Goal: Task Accomplishment & Management: Complete application form

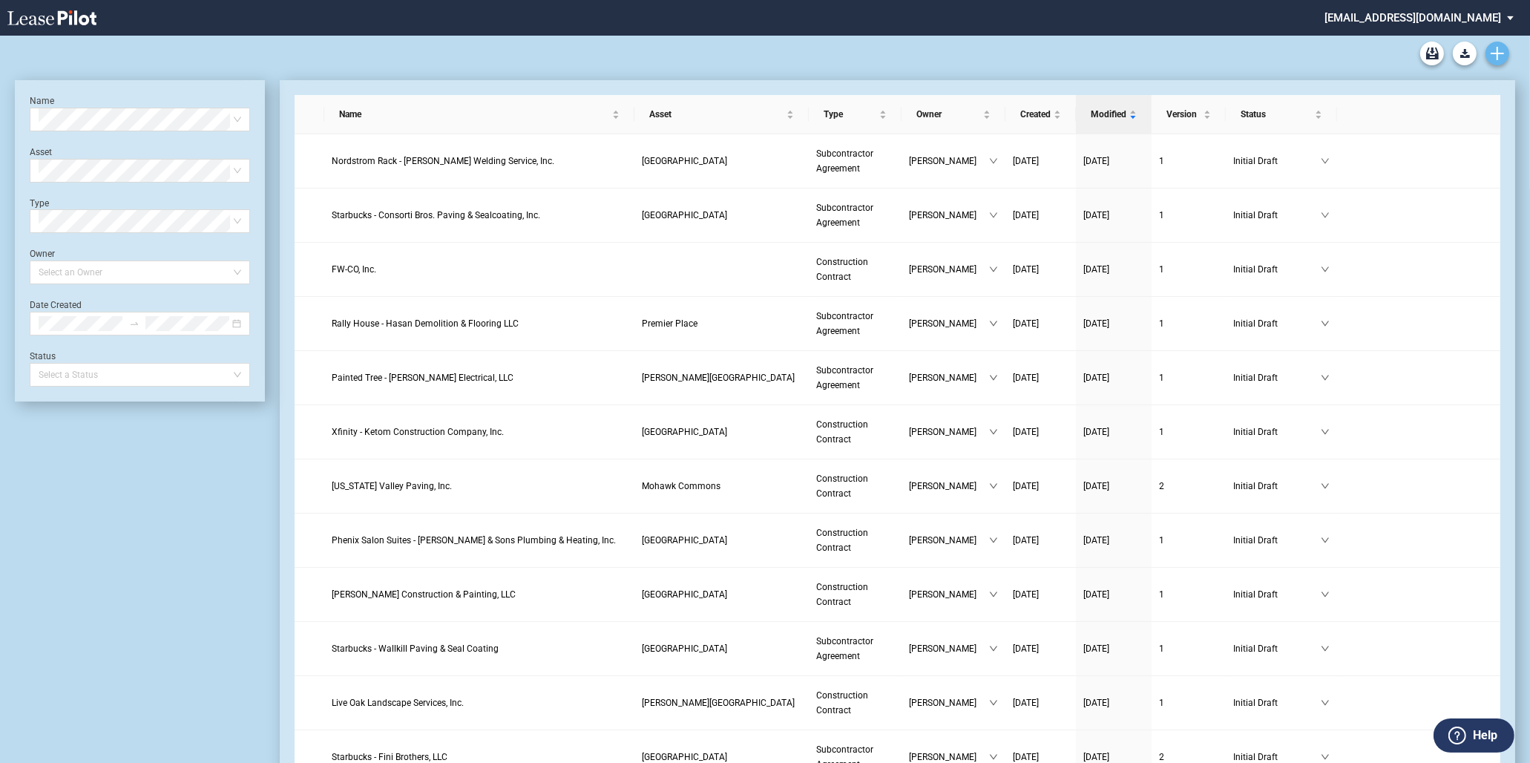
click at [1493, 47] on icon "Create new document" at bounding box center [1497, 53] width 13 height 13
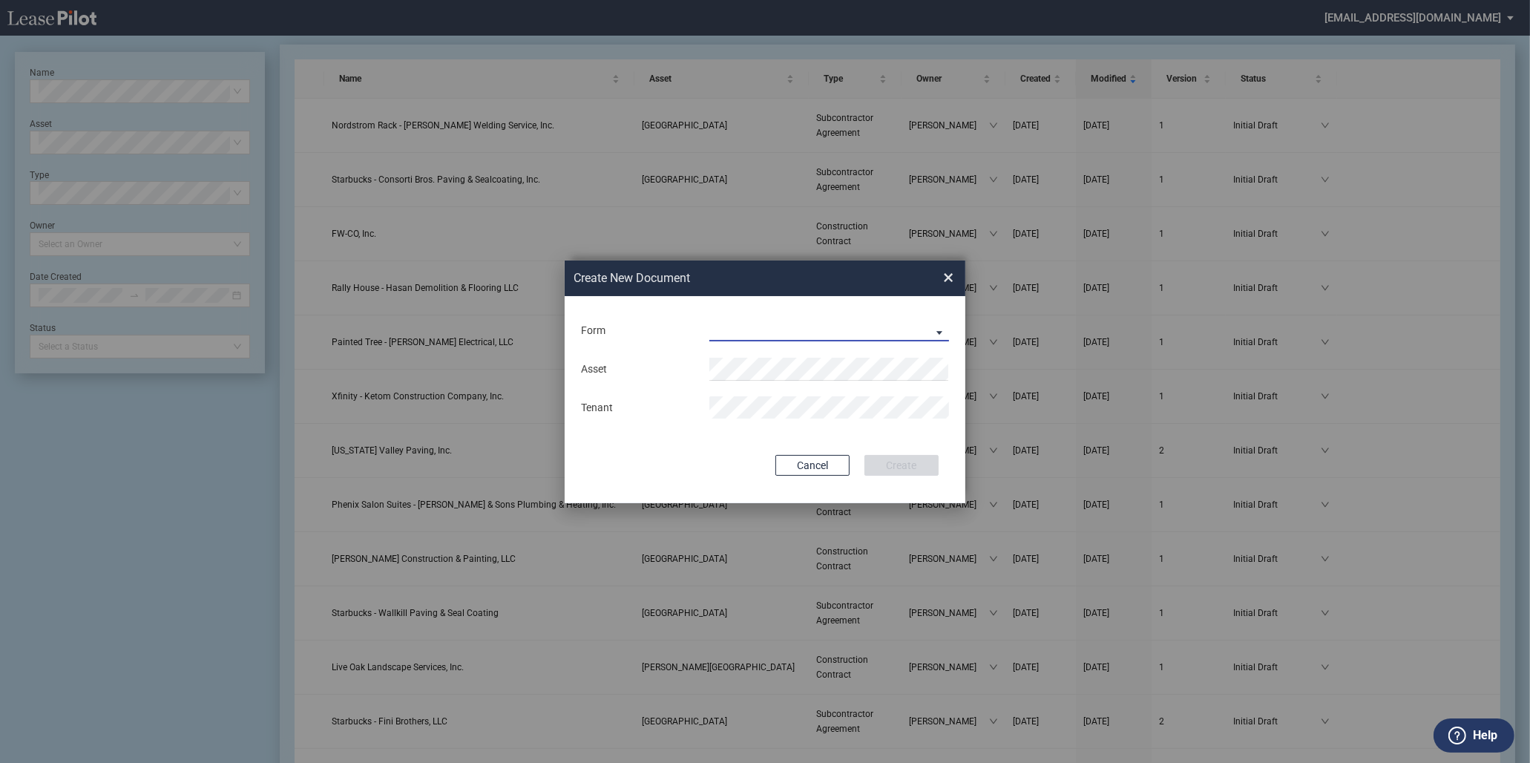
click at [889, 339] on md-select "Construction Contract Subcontractor Agreement" at bounding box center [830, 330] width 240 height 22
click at [811, 381] on md-option "Subcontractor Agreement" at bounding box center [830, 368] width 263 height 36
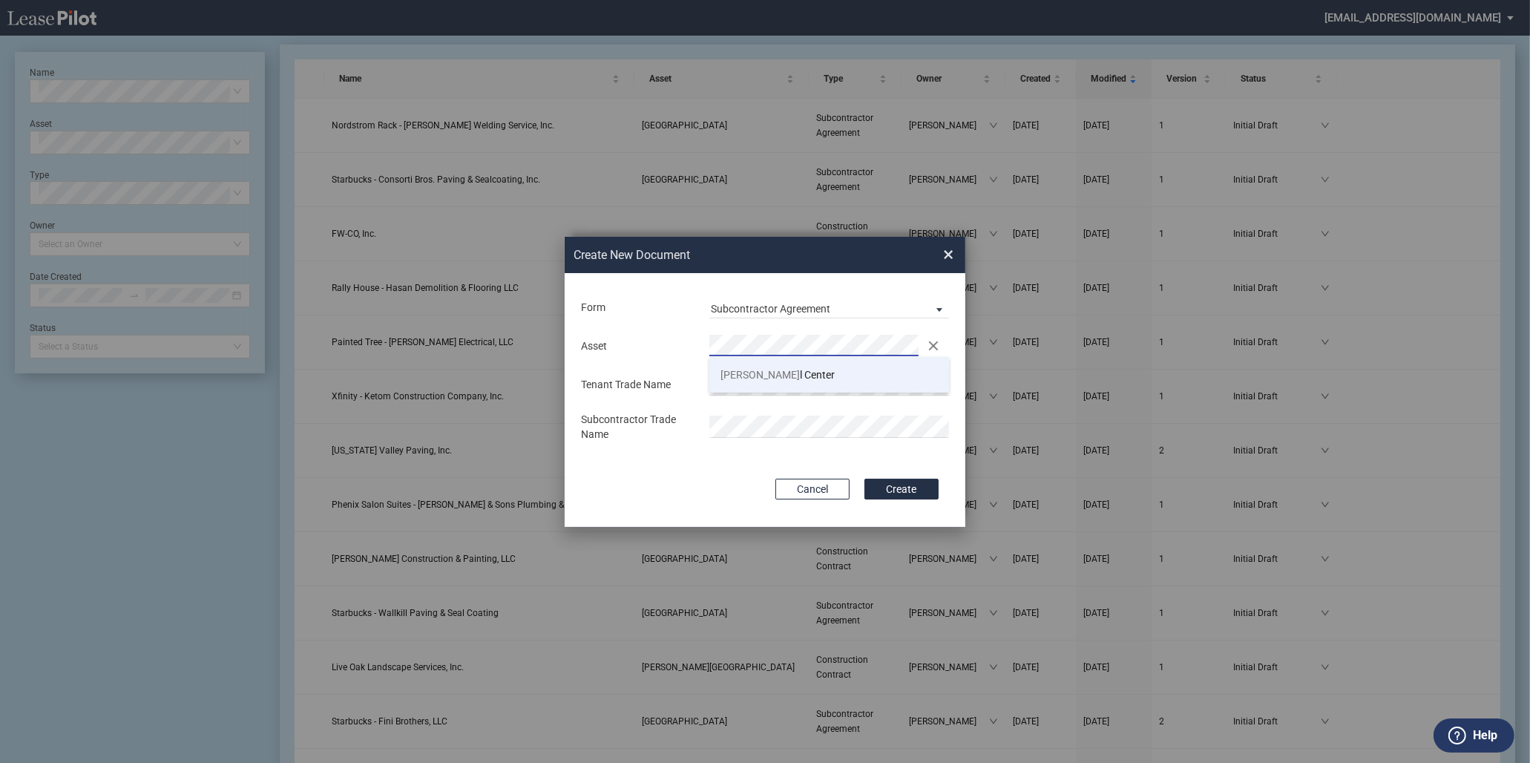
click at [780, 381] on span "Powel l Center" at bounding box center [778, 375] width 114 height 12
click at [895, 480] on button "Create" at bounding box center [902, 489] width 74 height 21
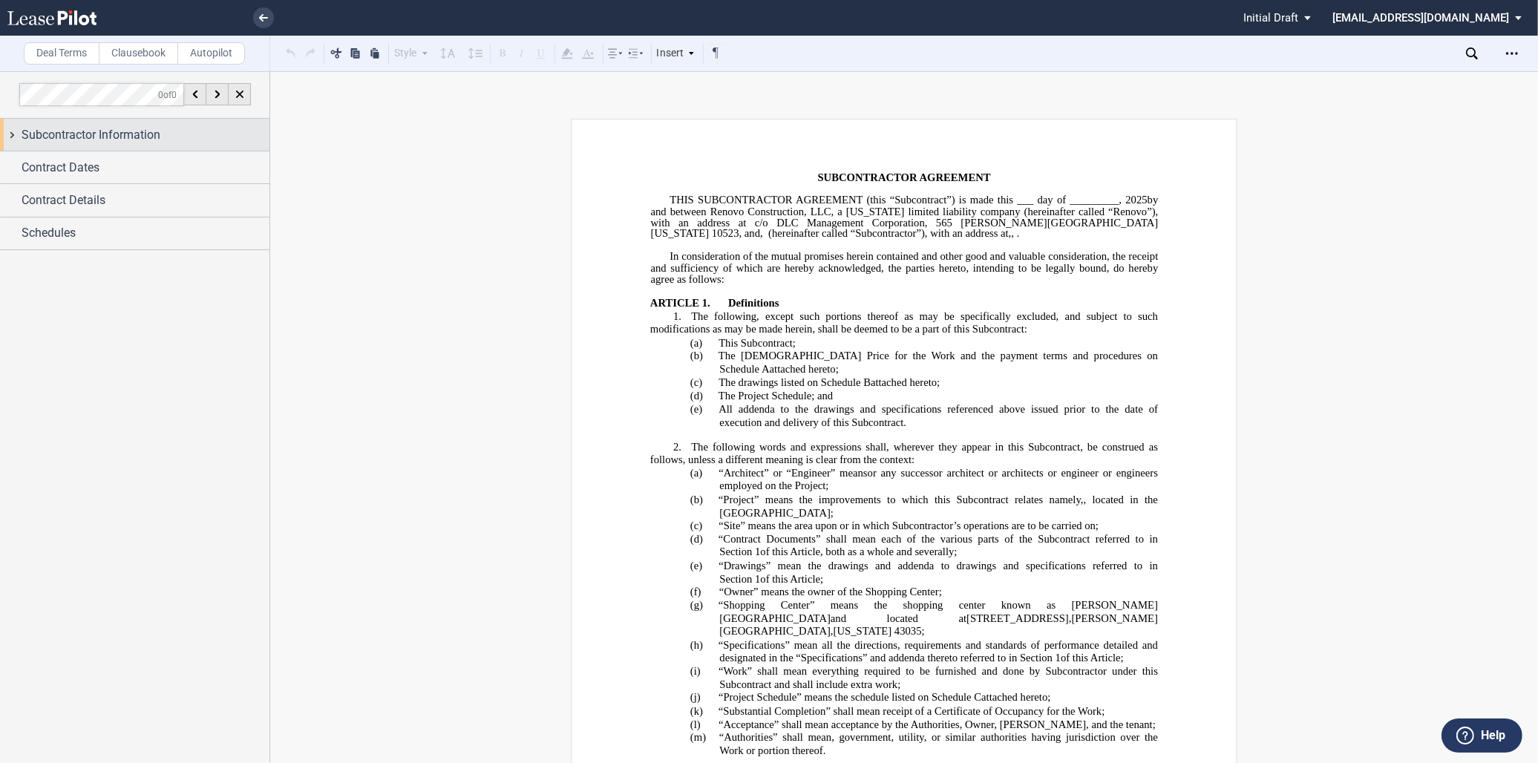
click at [156, 132] on span "Subcontractor Information" at bounding box center [91, 135] width 139 height 18
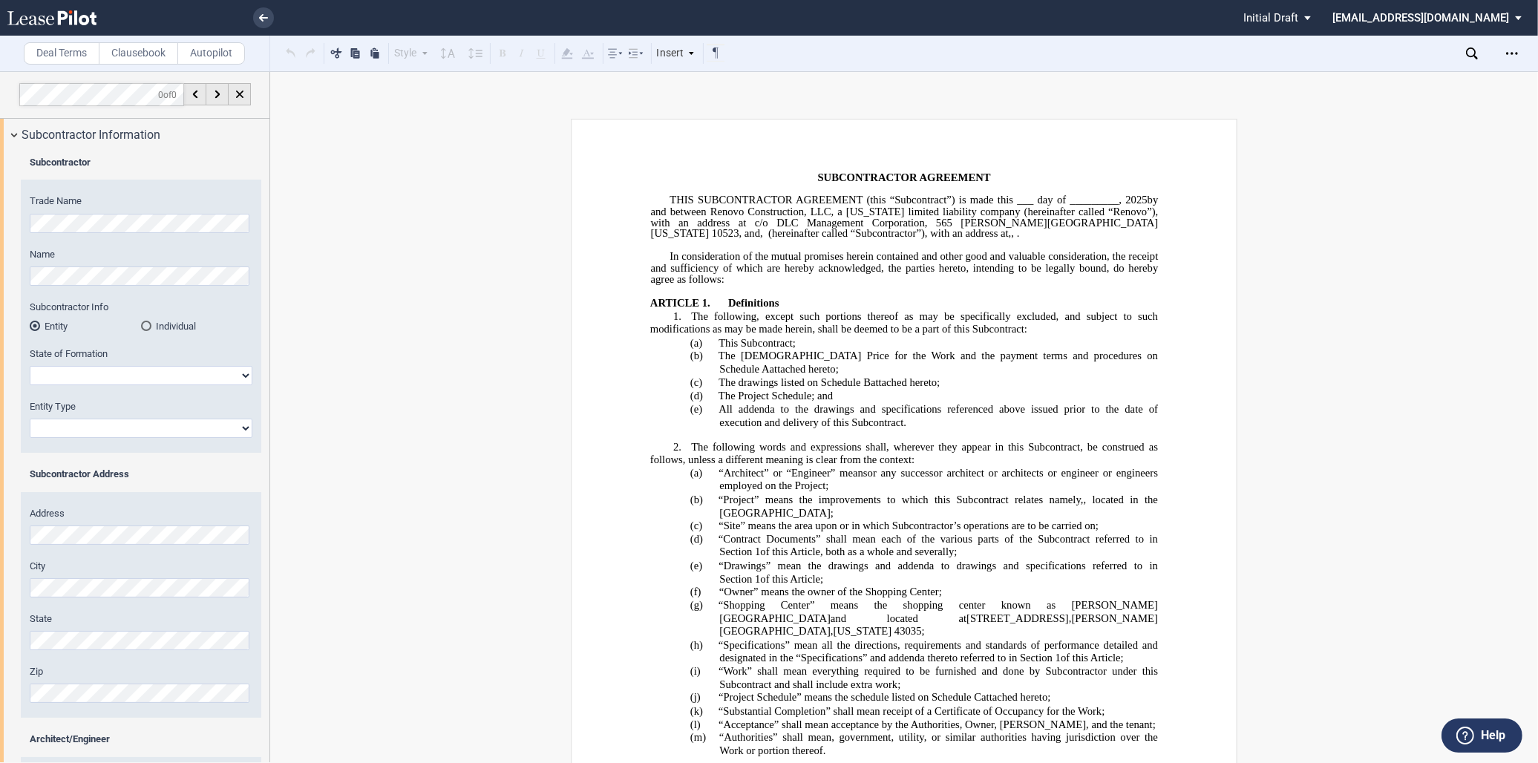
click at [0, 202] on html ".bocls-1{fill:#26354a;fill-rule:evenodd} Loading... × Pending... Pending... Ini…" at bounding box center [769, 381] width 1538 height 763
click at [53, 261] on div "Name" at bounding box center [141, 267] width 223 height 38
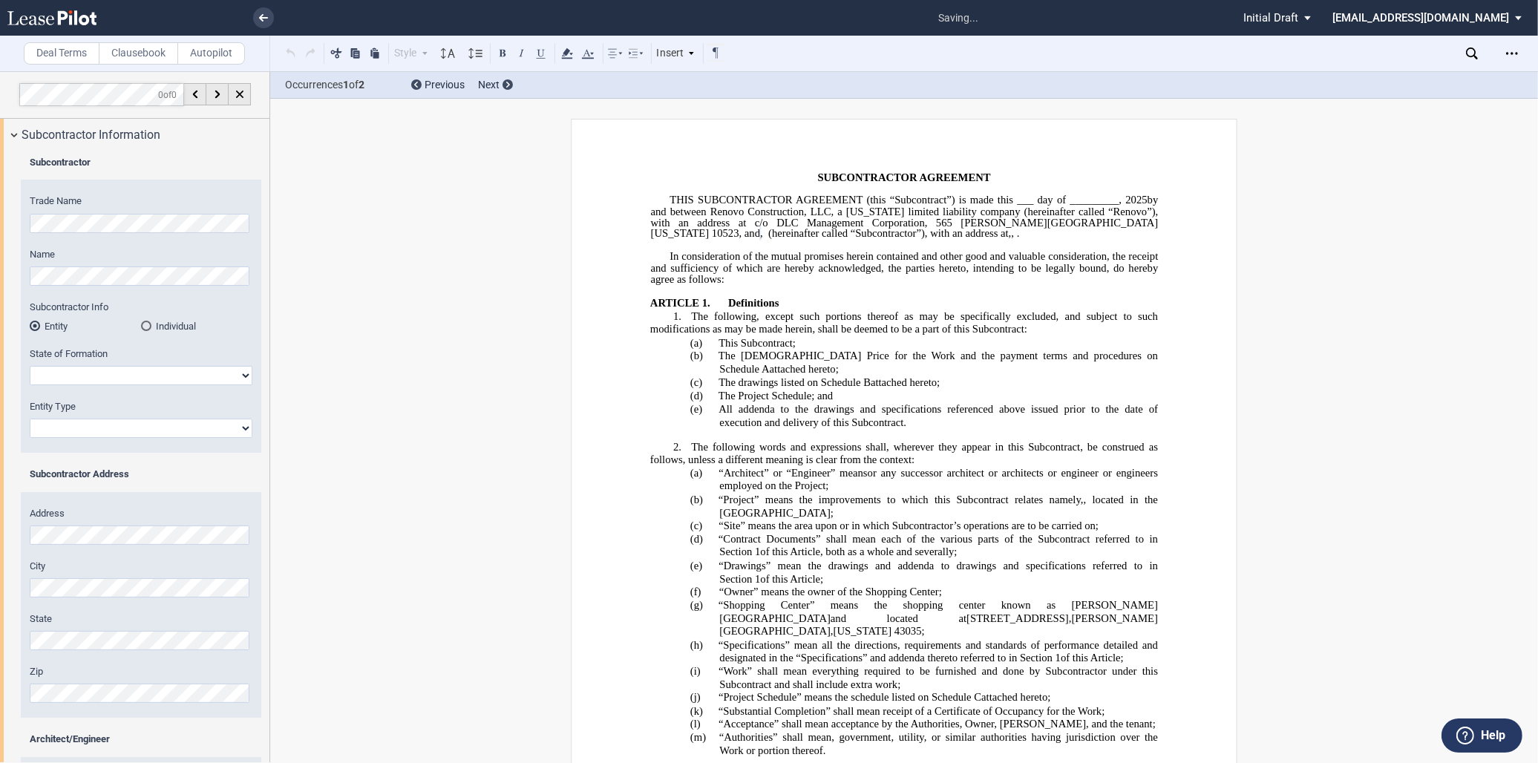
click at [189, 307] on label "Subcontractor Info" at bounding box center [141, 307] width 223 height 13
click at [121, 375] on select "Alabama Alaska Arizona Arkansas California Colorado Connecticut Delaware Distri…" at bounding box center [141, 375] width 223 height 19
select select "[US_STATE]"
click at [30, 366] on select "Alabama Alaska Arizona Arkansas California Colorado Connecticut Delaware Distri…" at bounding box center [141, 375] width 223 height 19
click at [106, 418] on div "Entity Type Corporation Limited Liability Company General Partnership Limited P…" at bounding box center [141, 419] width 223 height 38
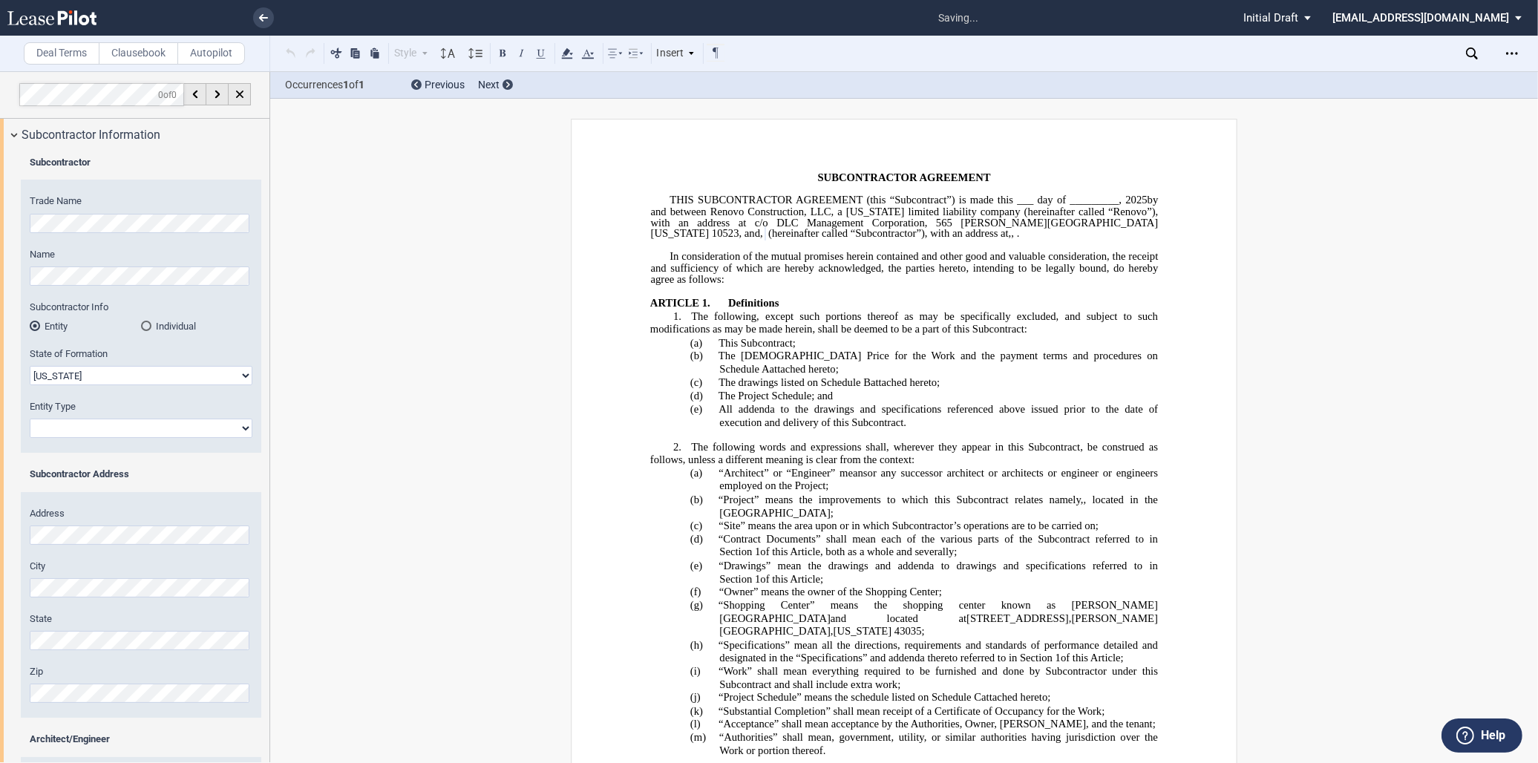
click at [107, 425] on select "Corporation Limited Liability Company General Partnership Limited Partnership O…" at bounding box center [141, 428] width 223 height 19
select select "Limited Liability Company"
click at [30, 419] on select "Corporation Limited Liability Company General Partnership Limited Partnership O…" at bounding box center [141, 428] width 223 height 19
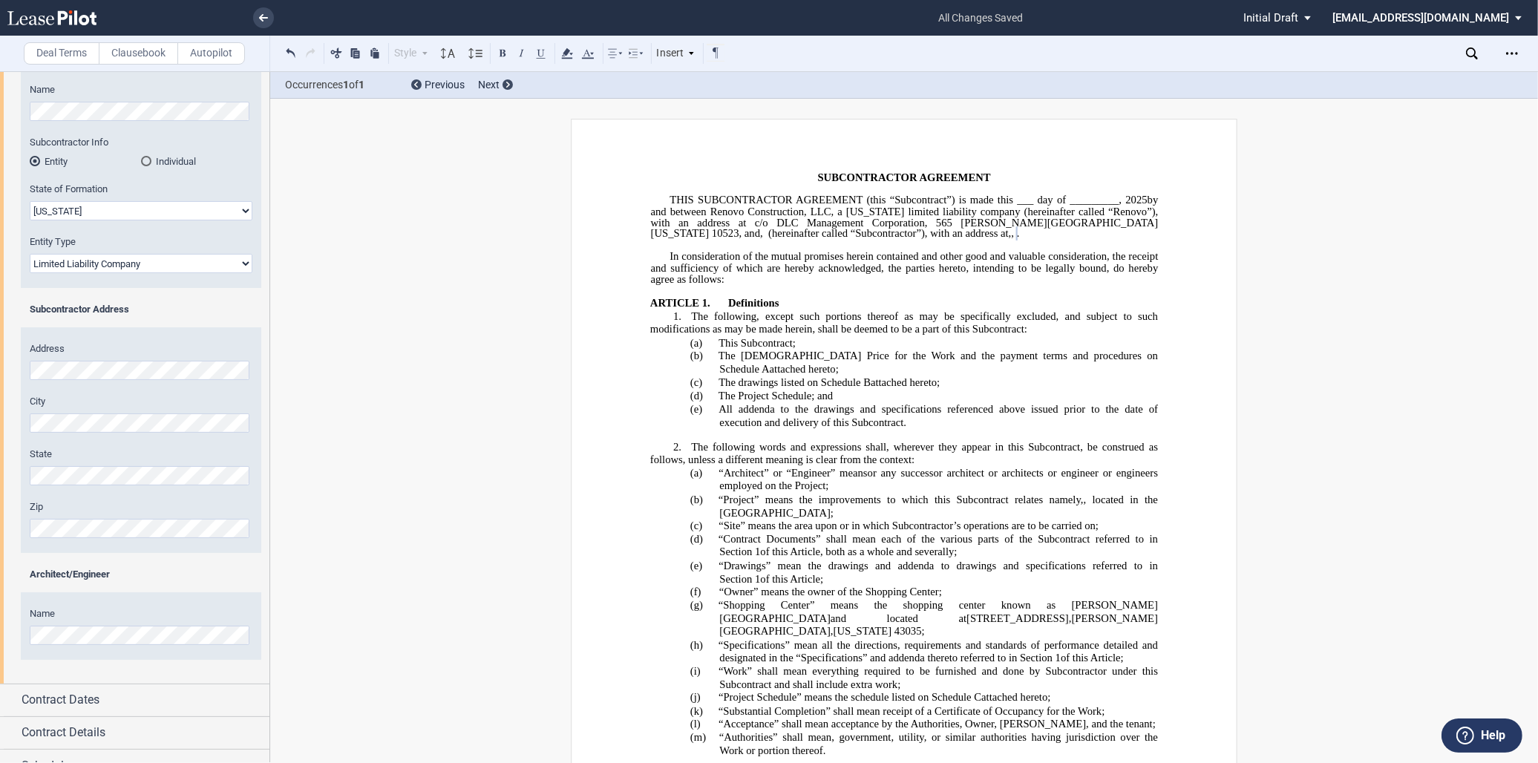
scroll to position [184, 0]
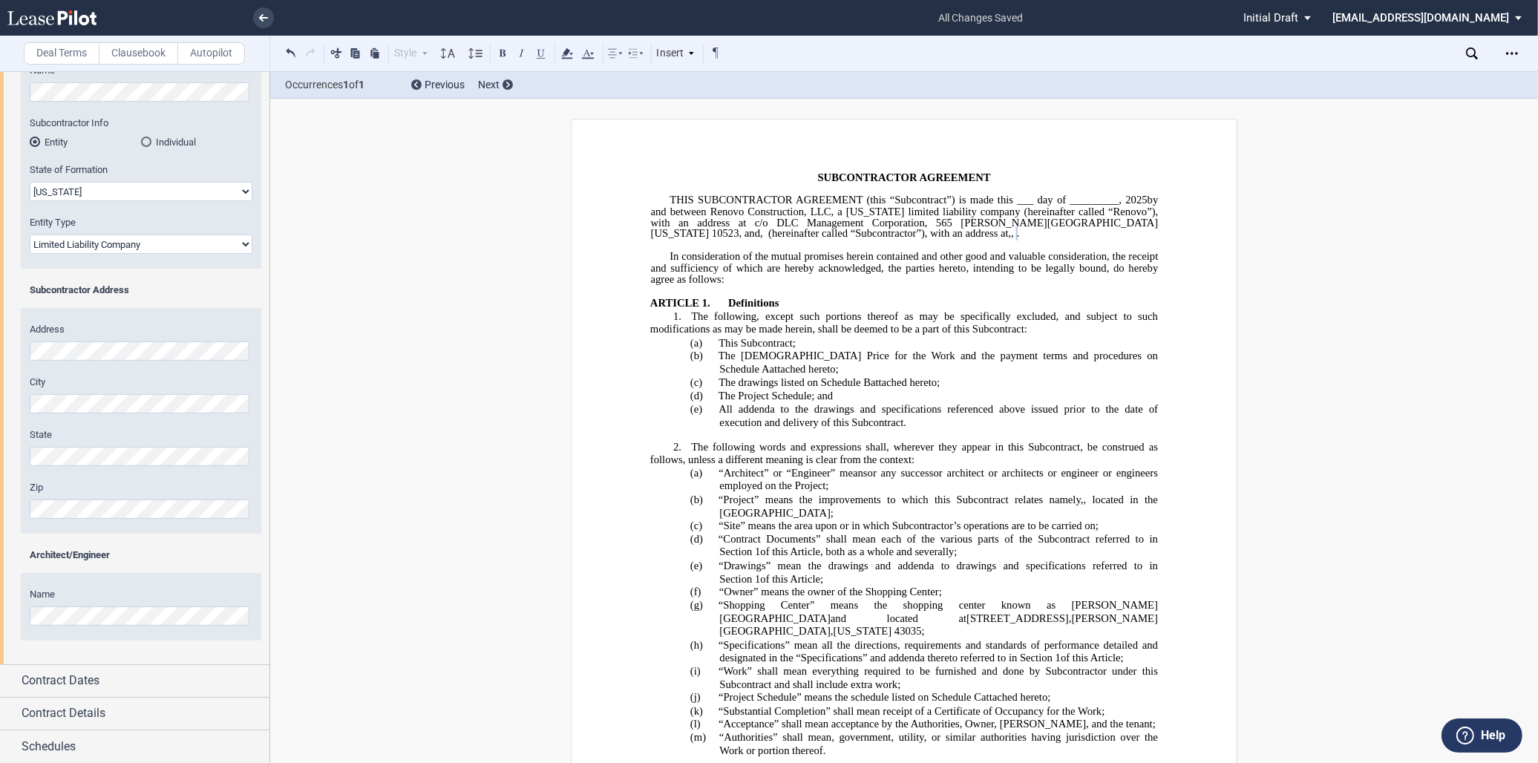
click at [93, 626] on div "Name" at bounding box center [141, 614] width 240 height 53
click at [94, 687] on span "Contract Dates" at bounding box center [61, 681] width 78 height 18
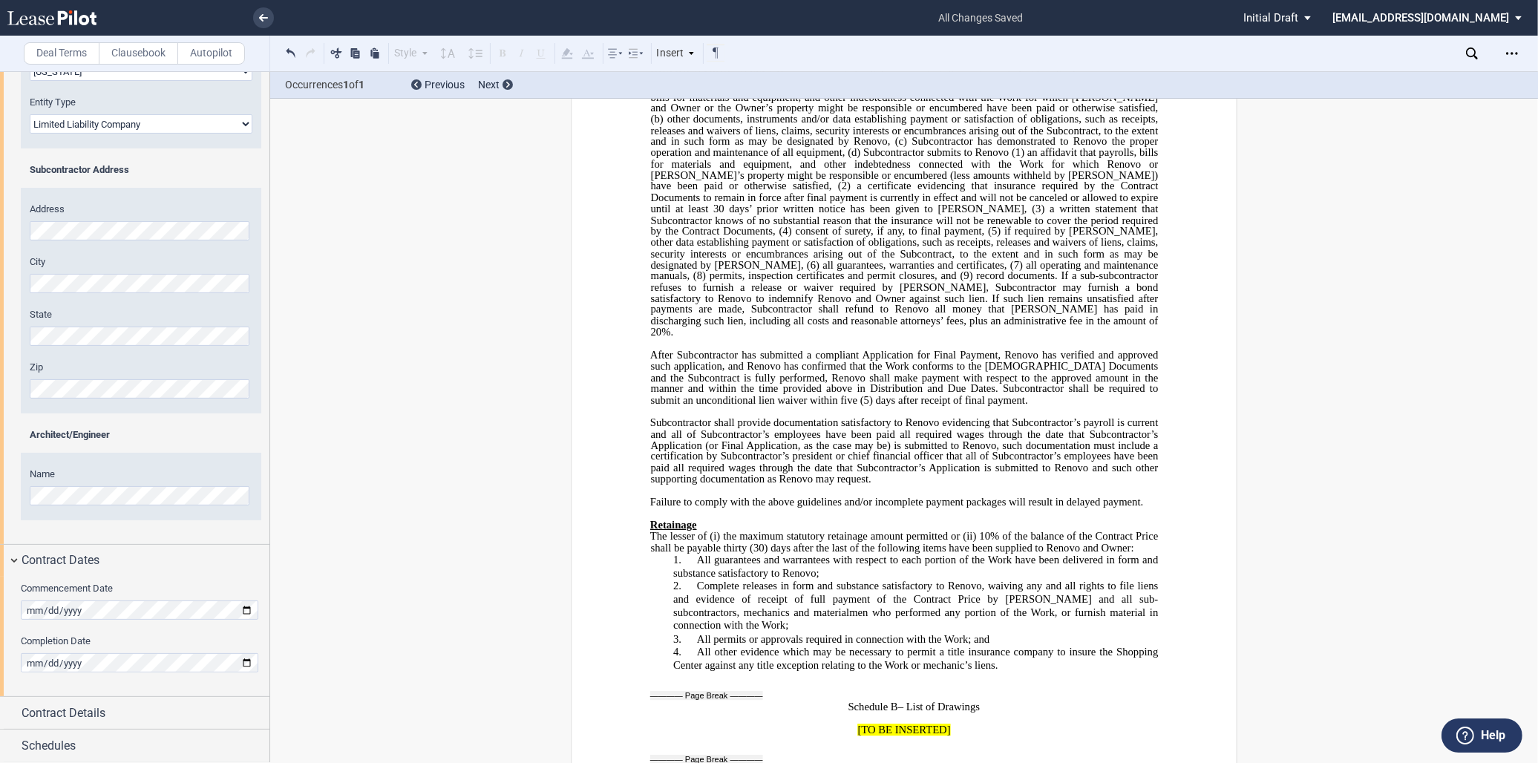
scroll to position [9968, 0]
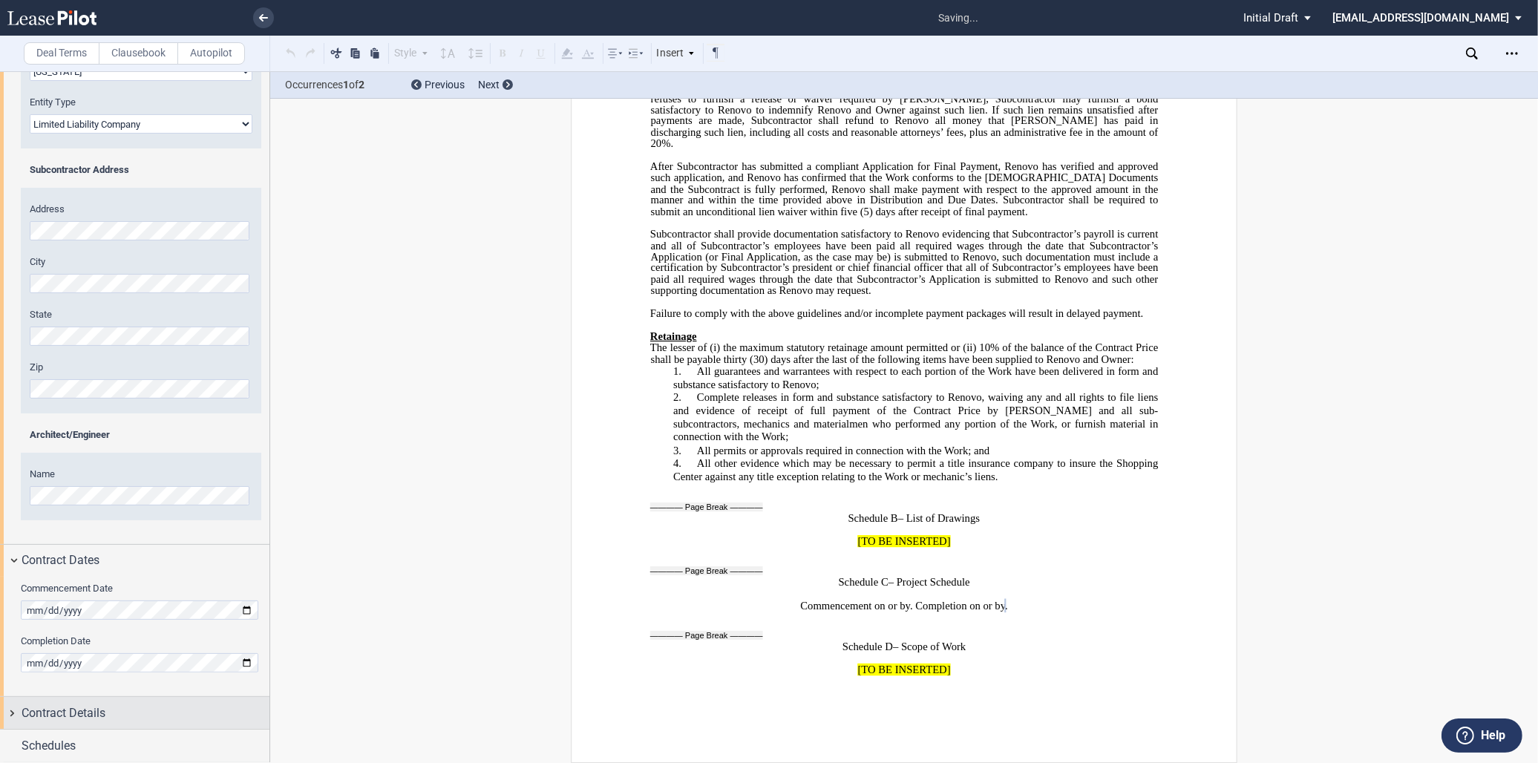
click at [50, 721] on span "Contract Details" at bounding box center [64, 713] width 84 height 18
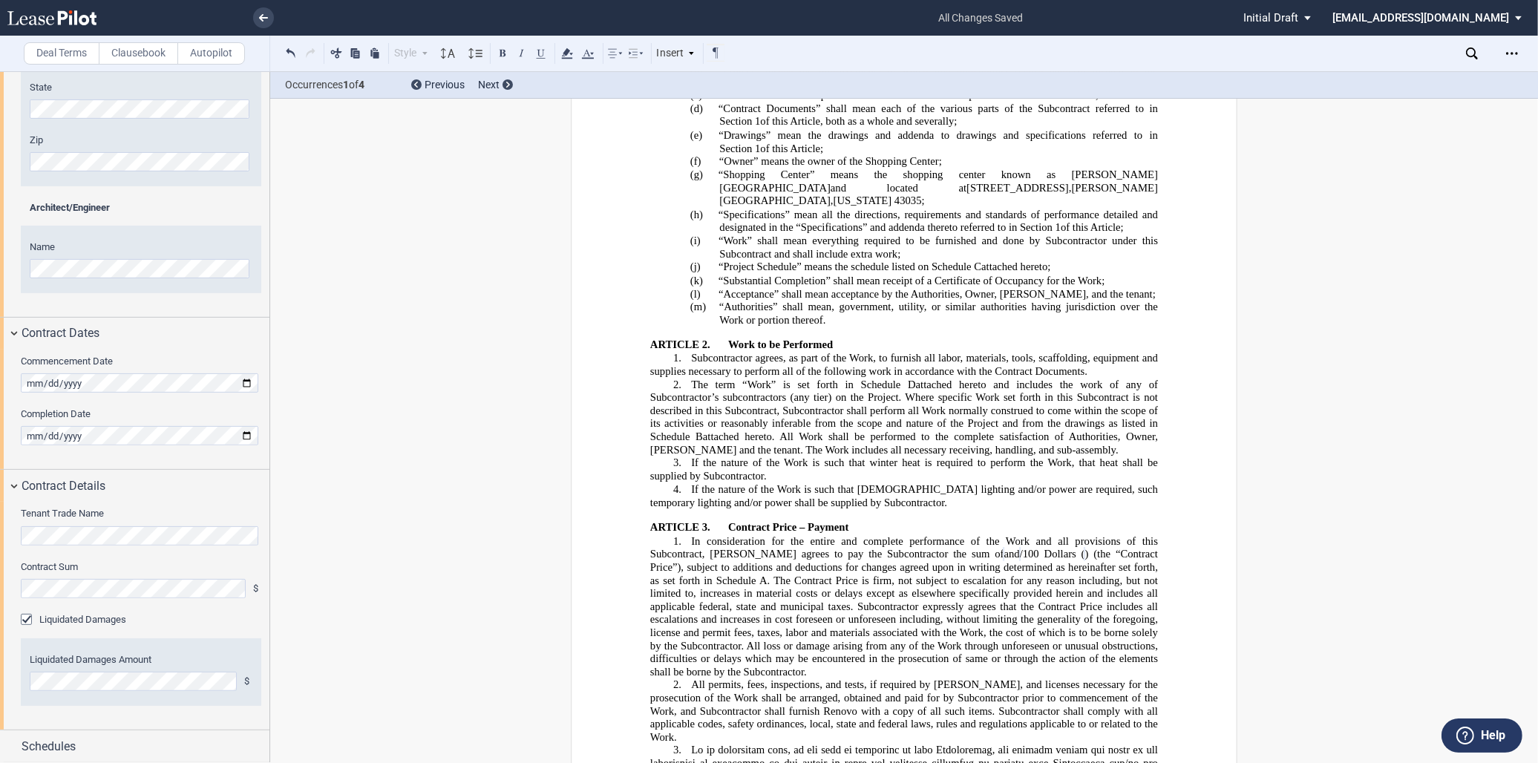
scroll to position [577, 0]
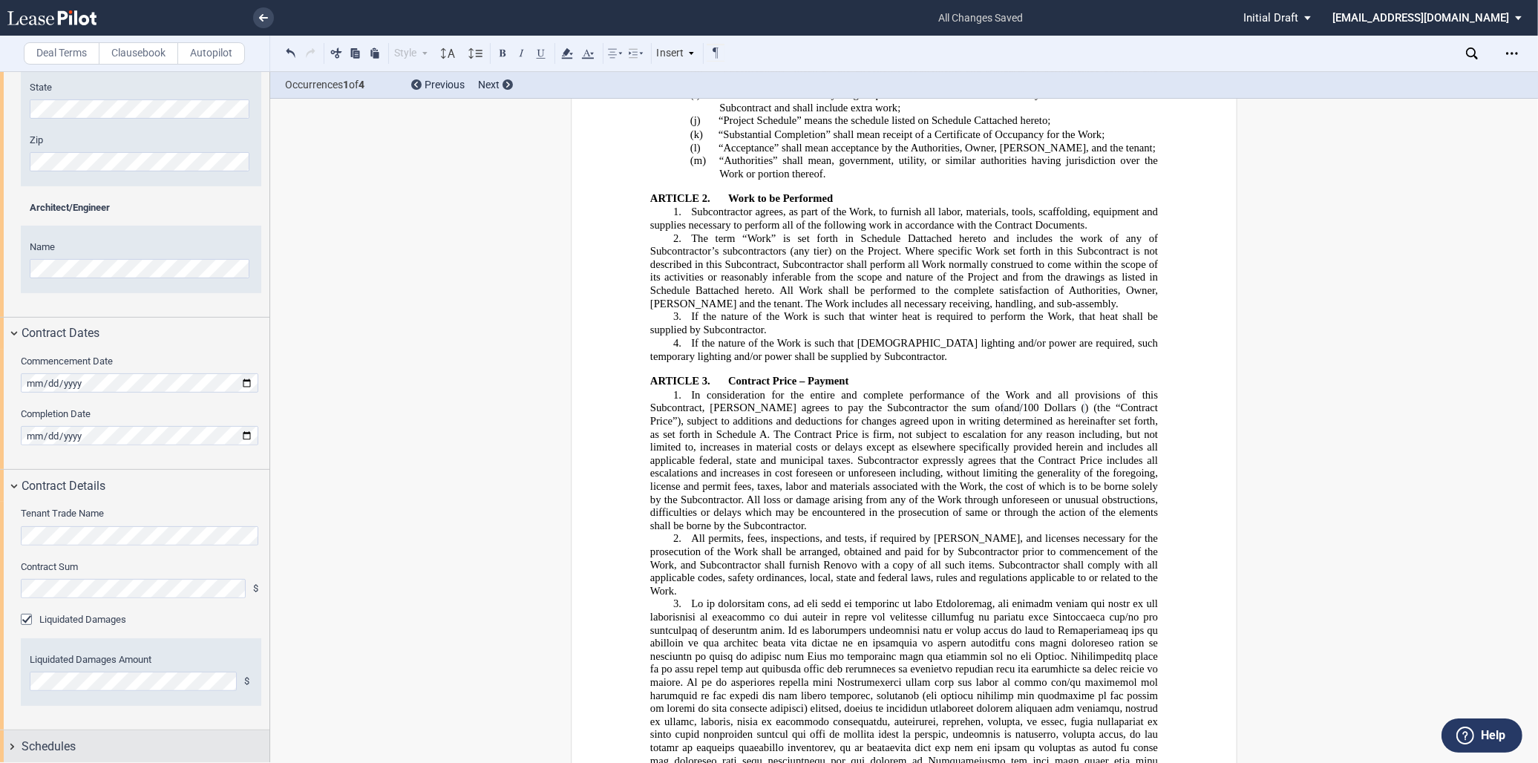
click at [45, 738] on span "Schedules" at bounding box center [49, 747] width 54 height 18
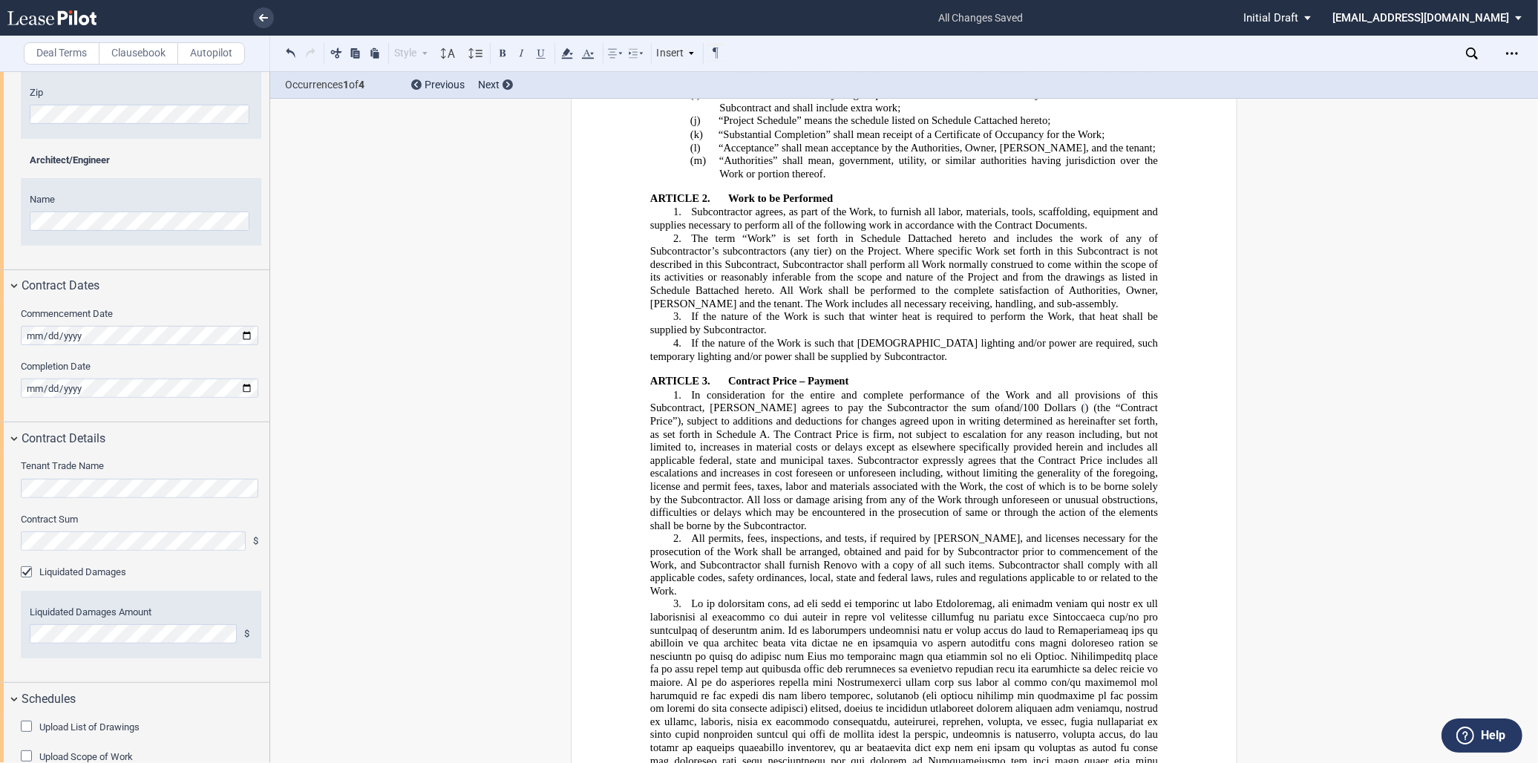
scroll to position [605, 0]
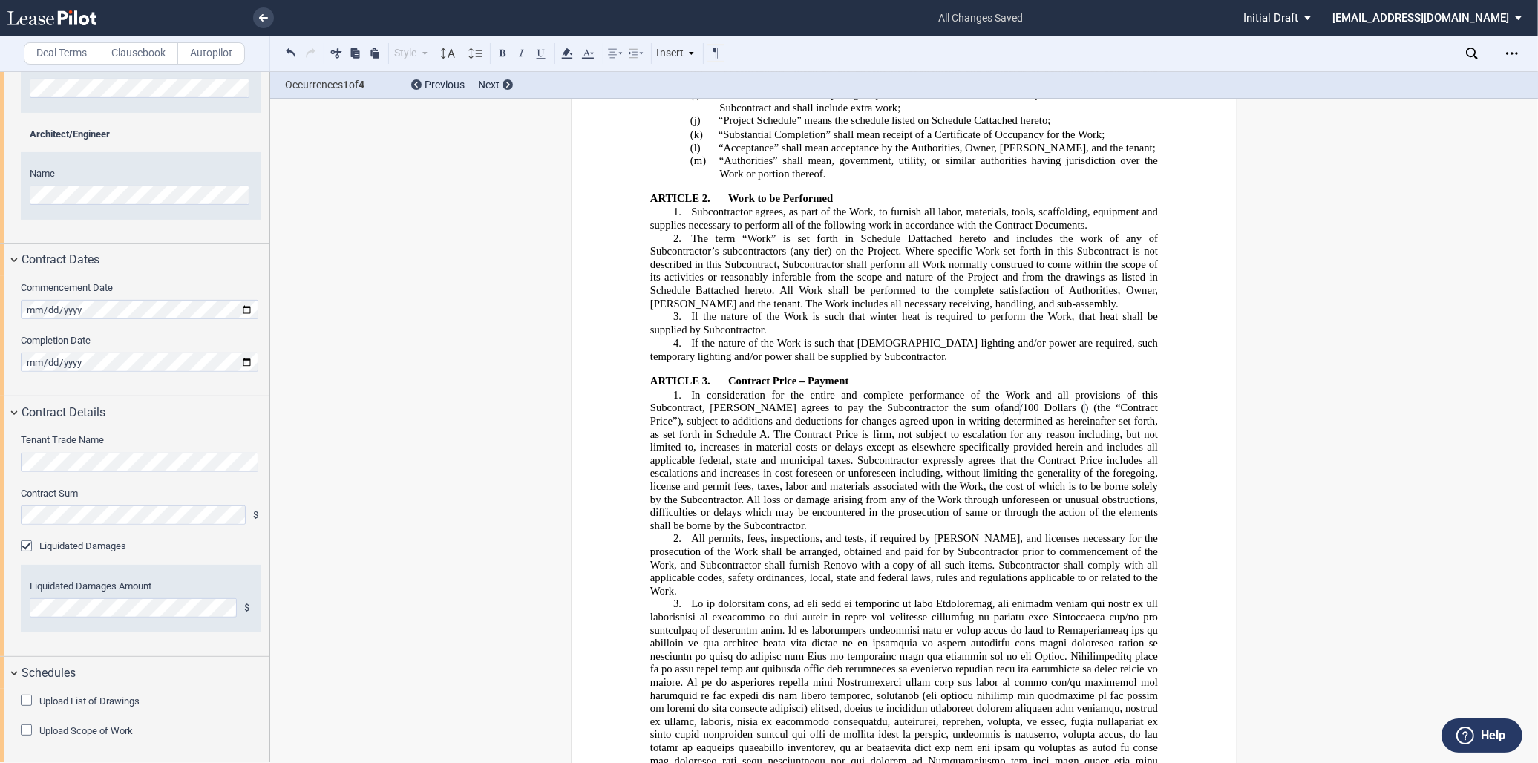
click at [26, 703] on div "Upload List of Drawings" at bounding box center [28, 702] width 15 height 15
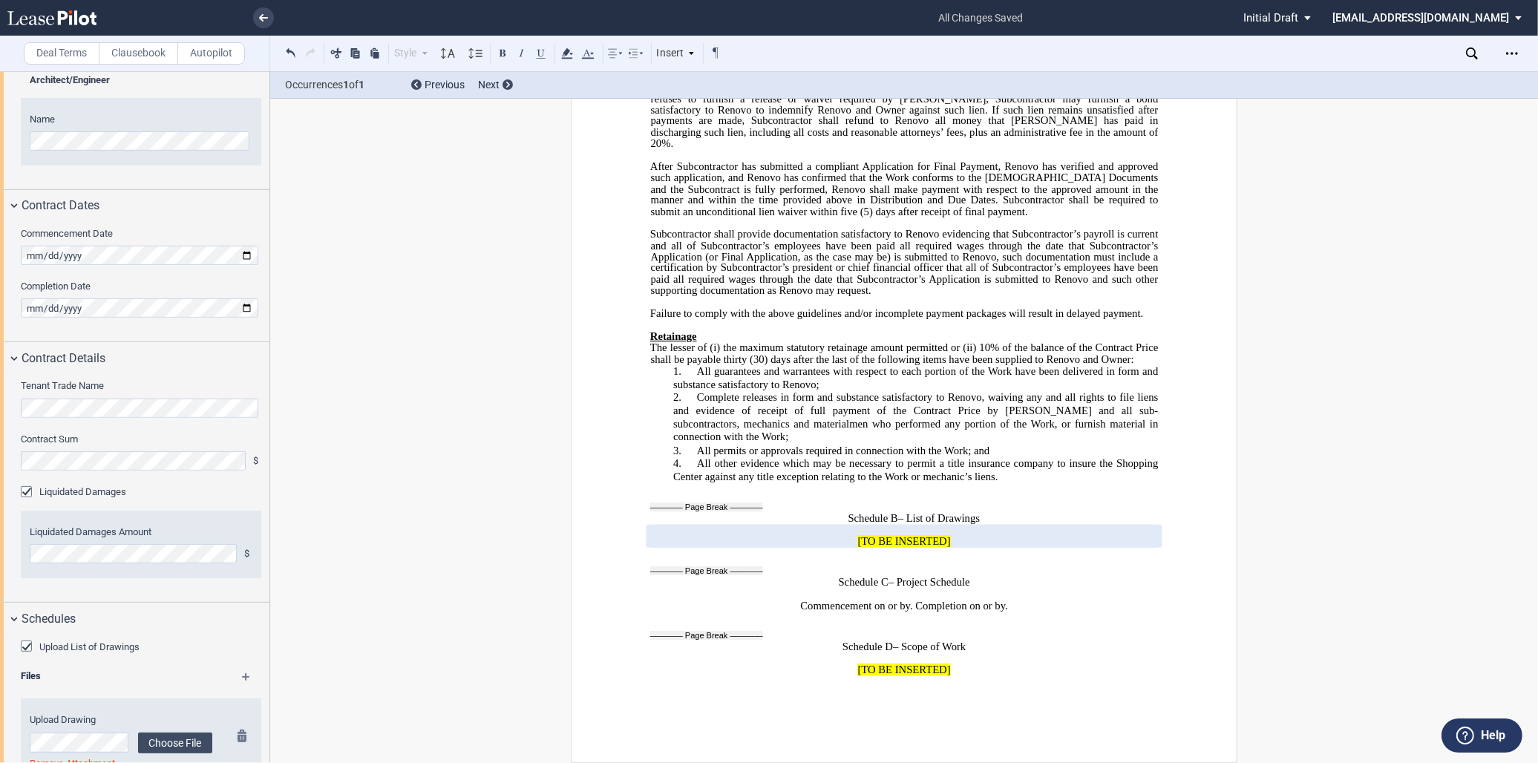
scroll to position [736, 0]
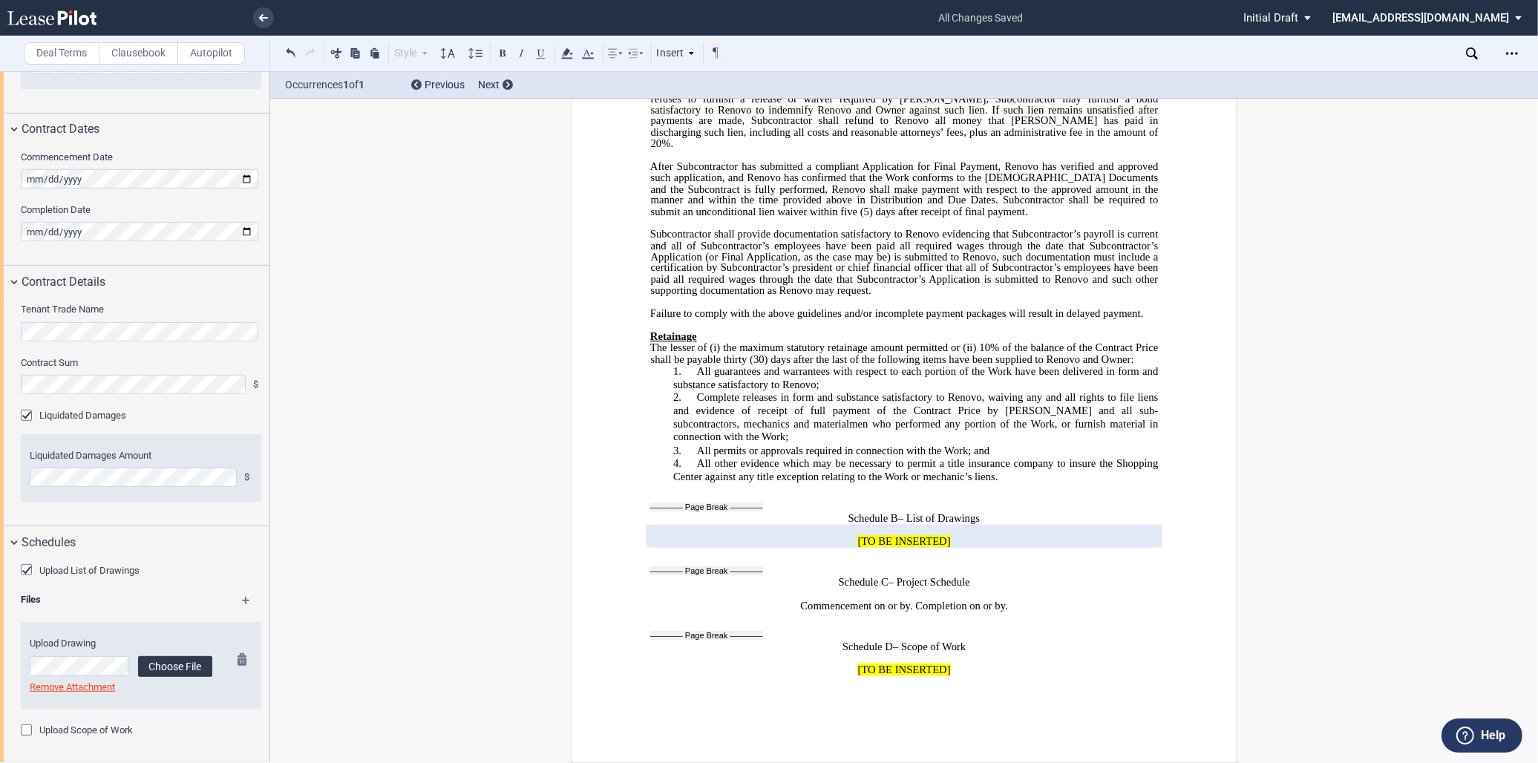
click at [171, 666] on label "Choose File" at bounding box center [175, 666] width 74 height 21
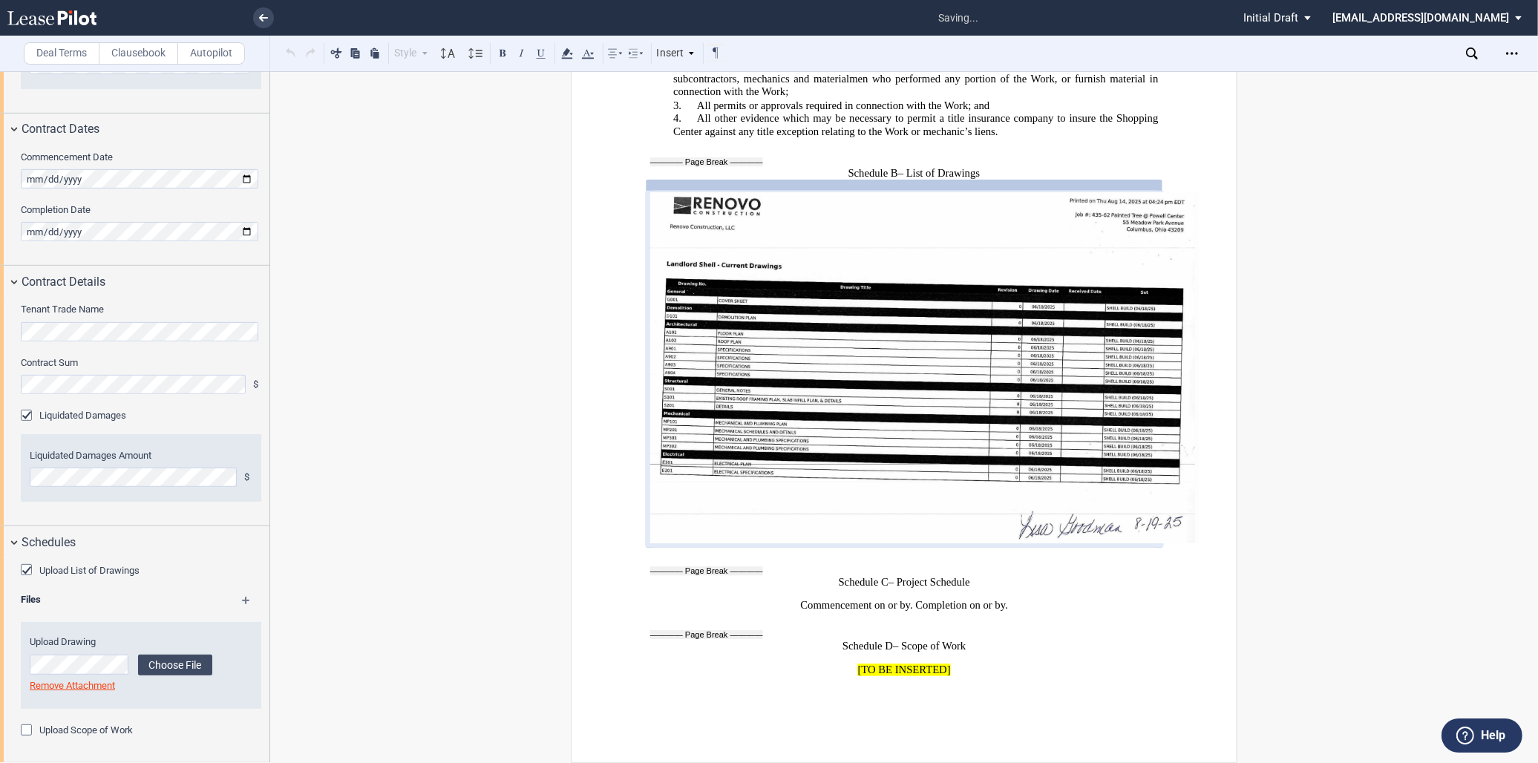
scroll to position [10287, 0]
click at [89, 730] on label "Upload Scope of Work" at bounding box center [86, 730] width 94 height 13
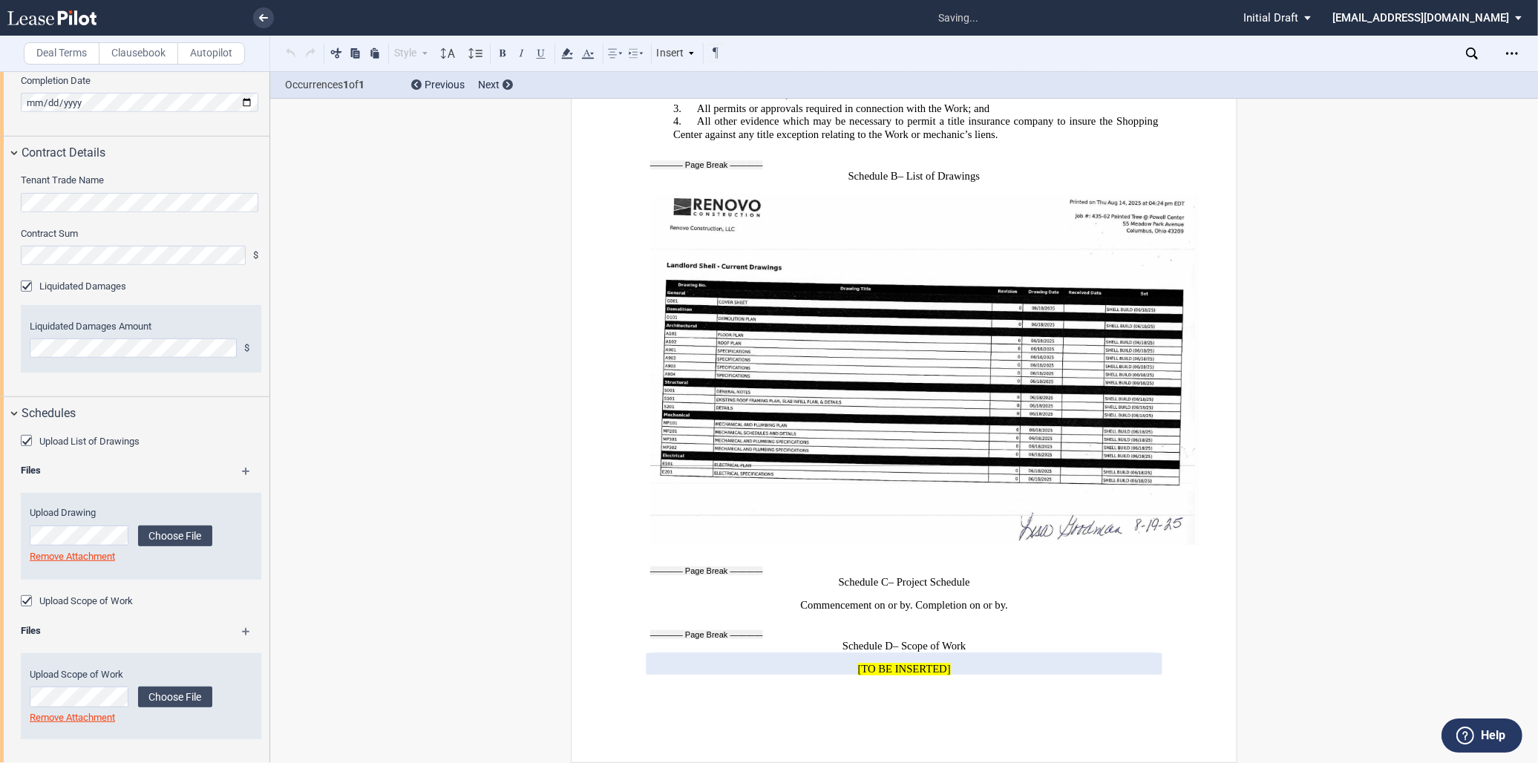
scroll to position [865, 0]
click at [769, 417] on img at bounding box center [924, 369] width 548 height 351
click at [168, 692] on label "Choose File" at bounding box center [175, 696] width 74 height 21
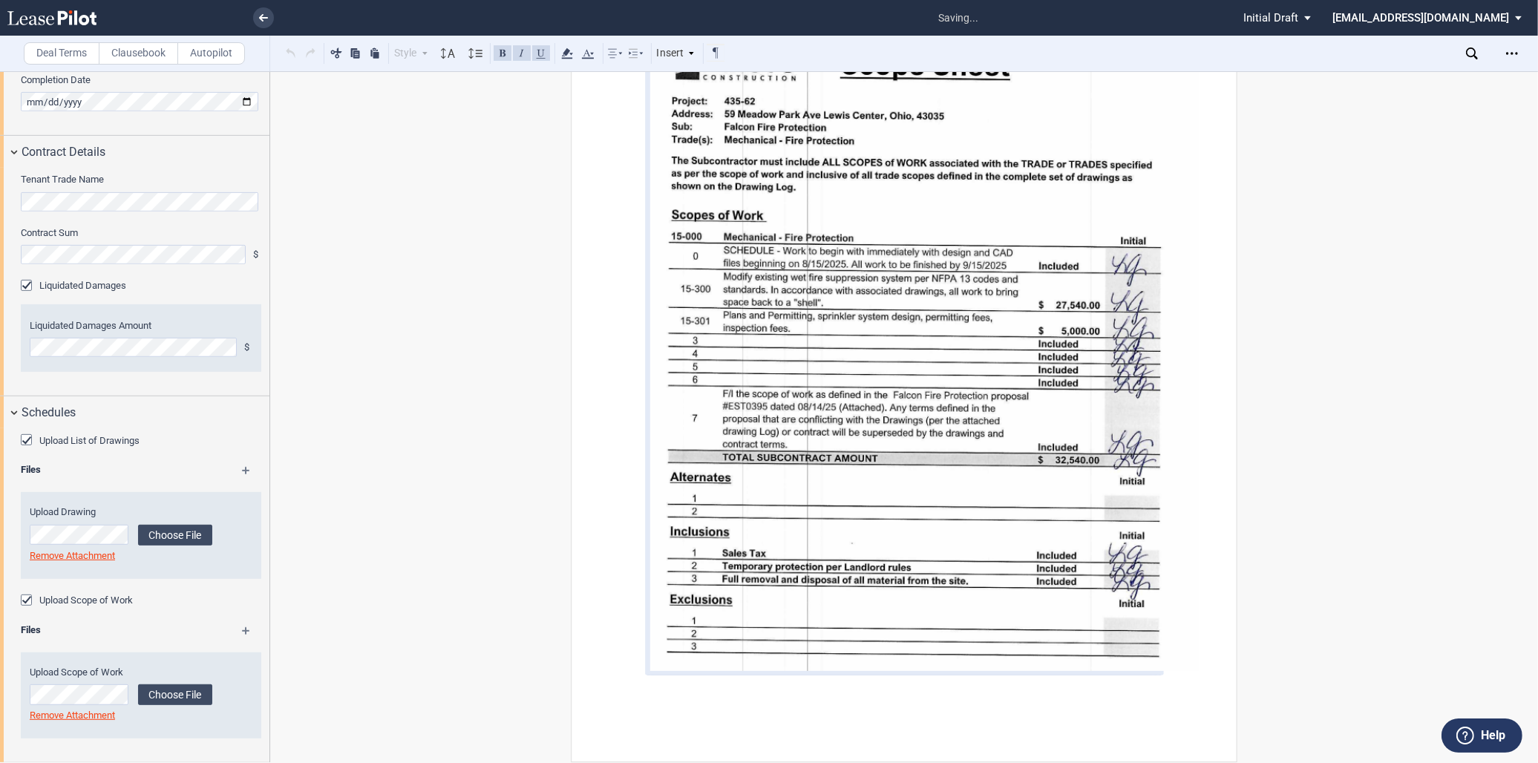
click at [242, 632] on md-icon at bounding box center [253, 636] width 22 height 18
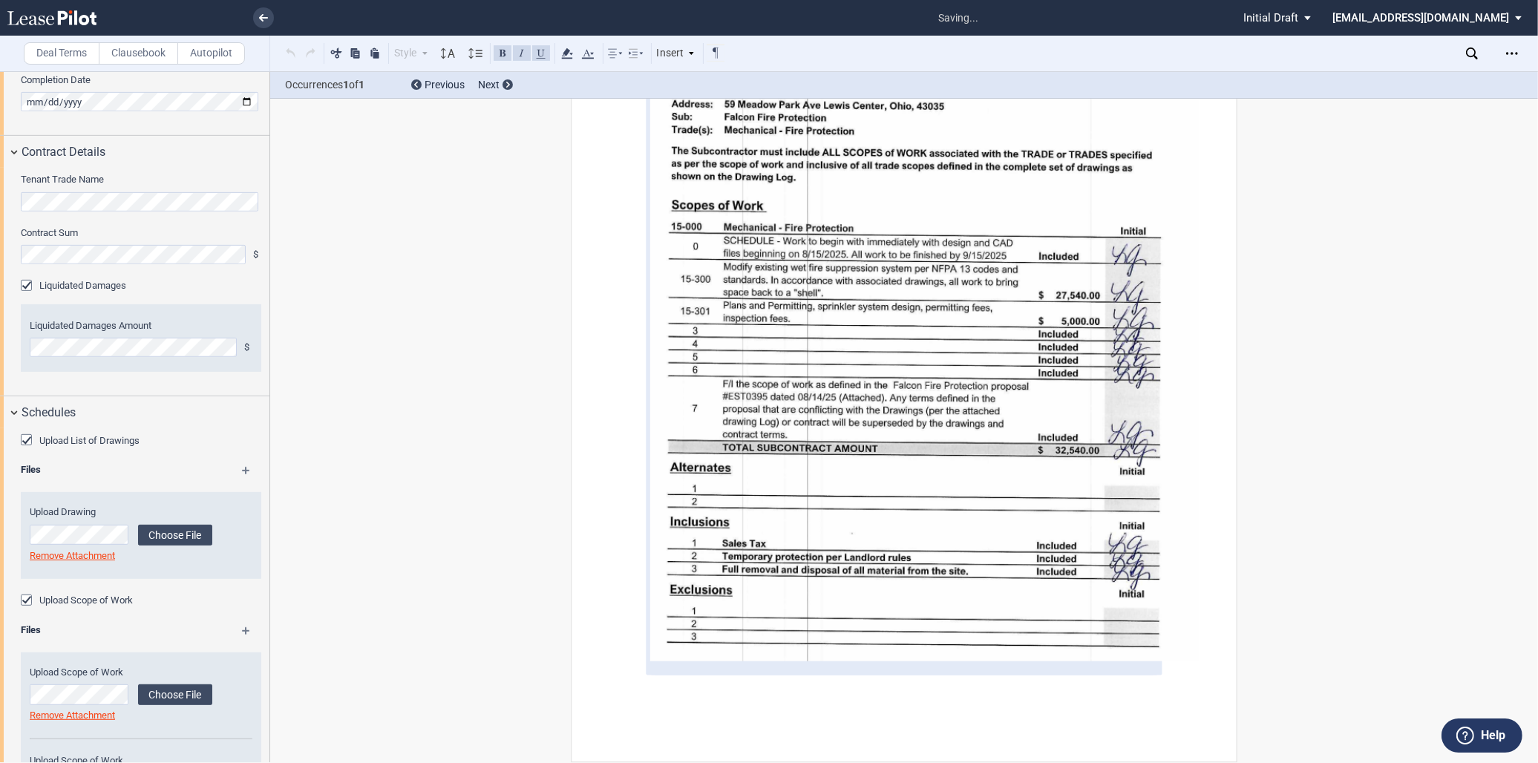
scroll to position [10892, 0]
click at [242, 632] on md-icon at bounding box center [253, 636] width 22 height 18
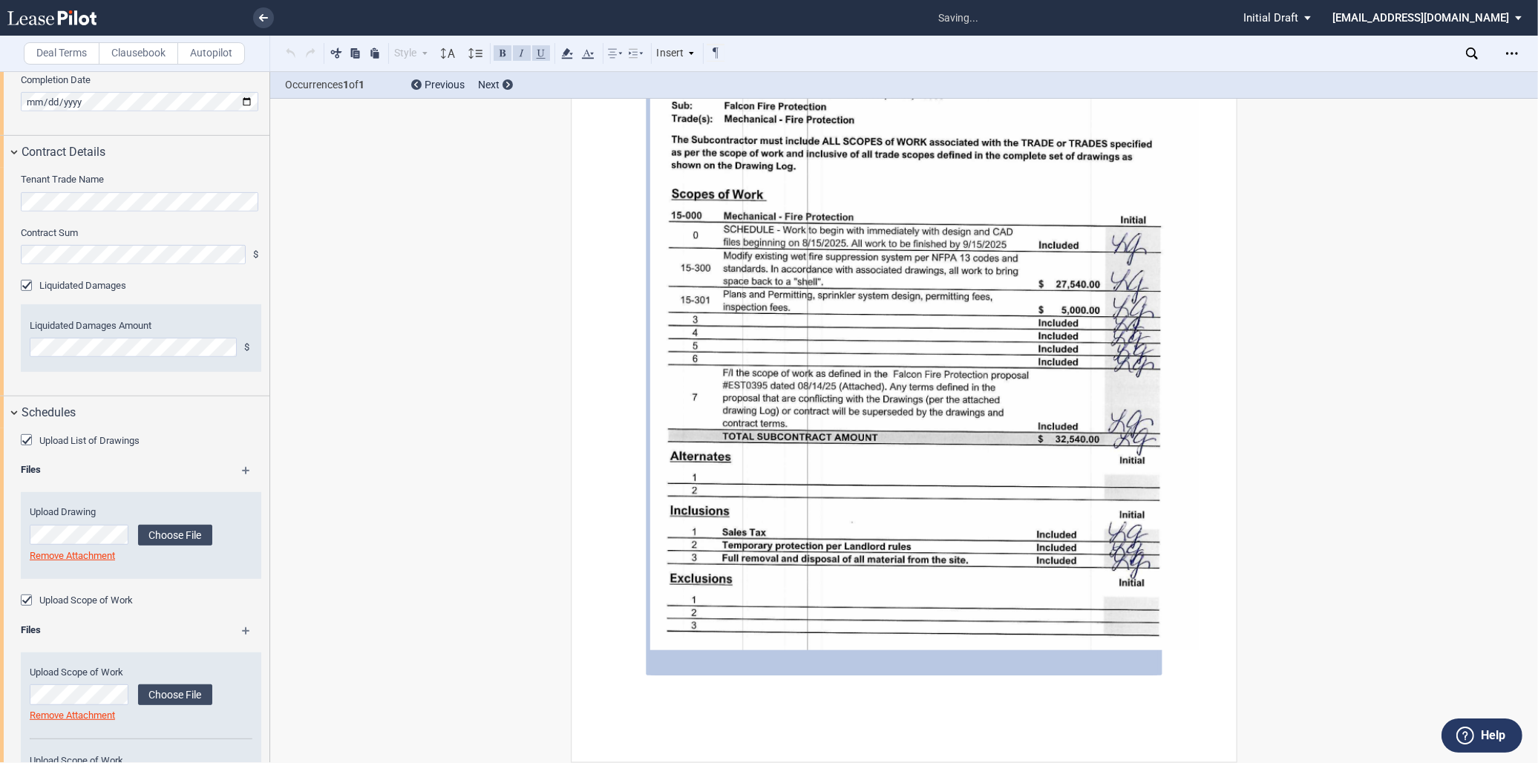
click at [242, 632] on md-icon at bounding box center [253, 636] width 22 height 18
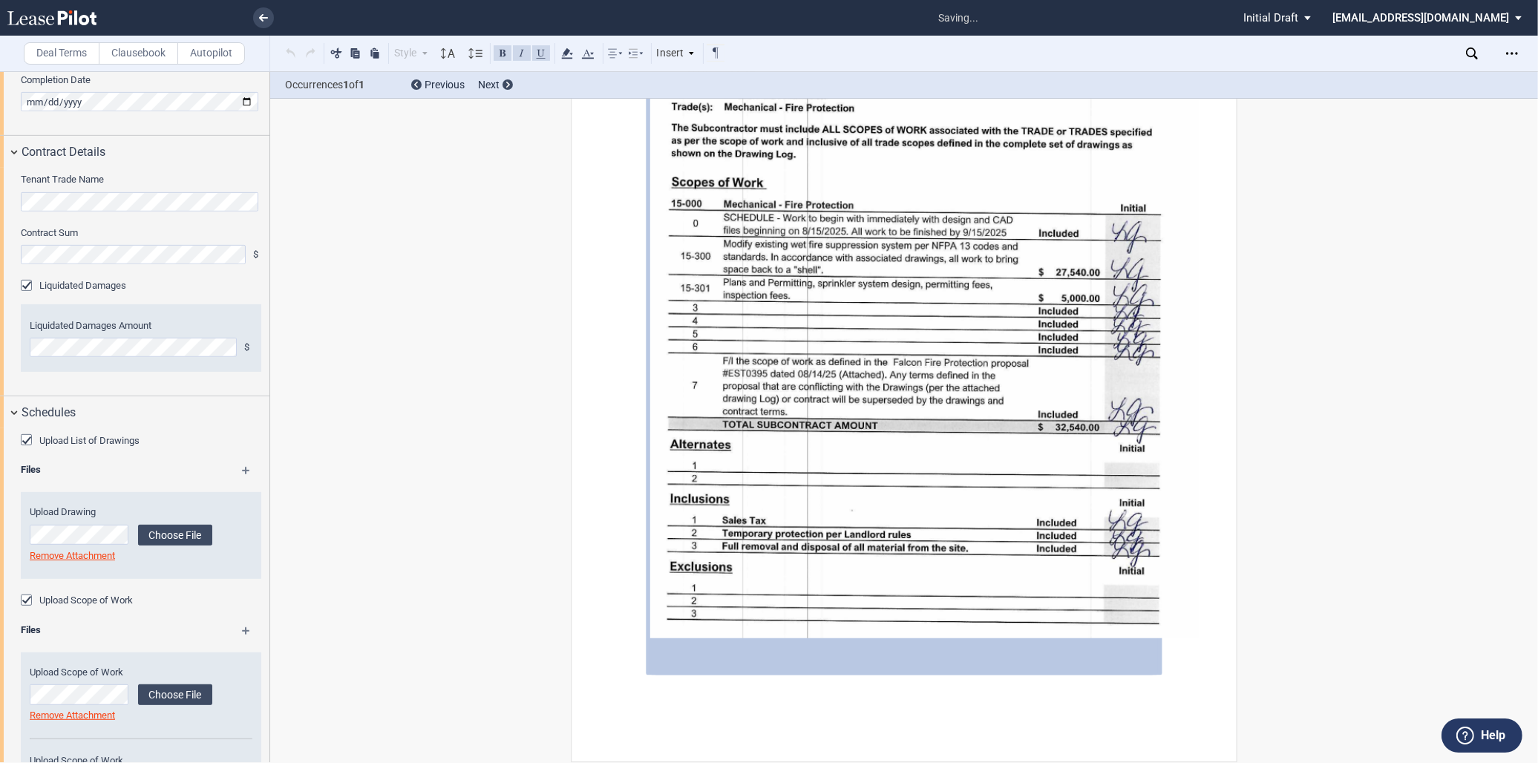
click at [242, 632] on md-icon at bounding box center [253, 636] width 22 height 18
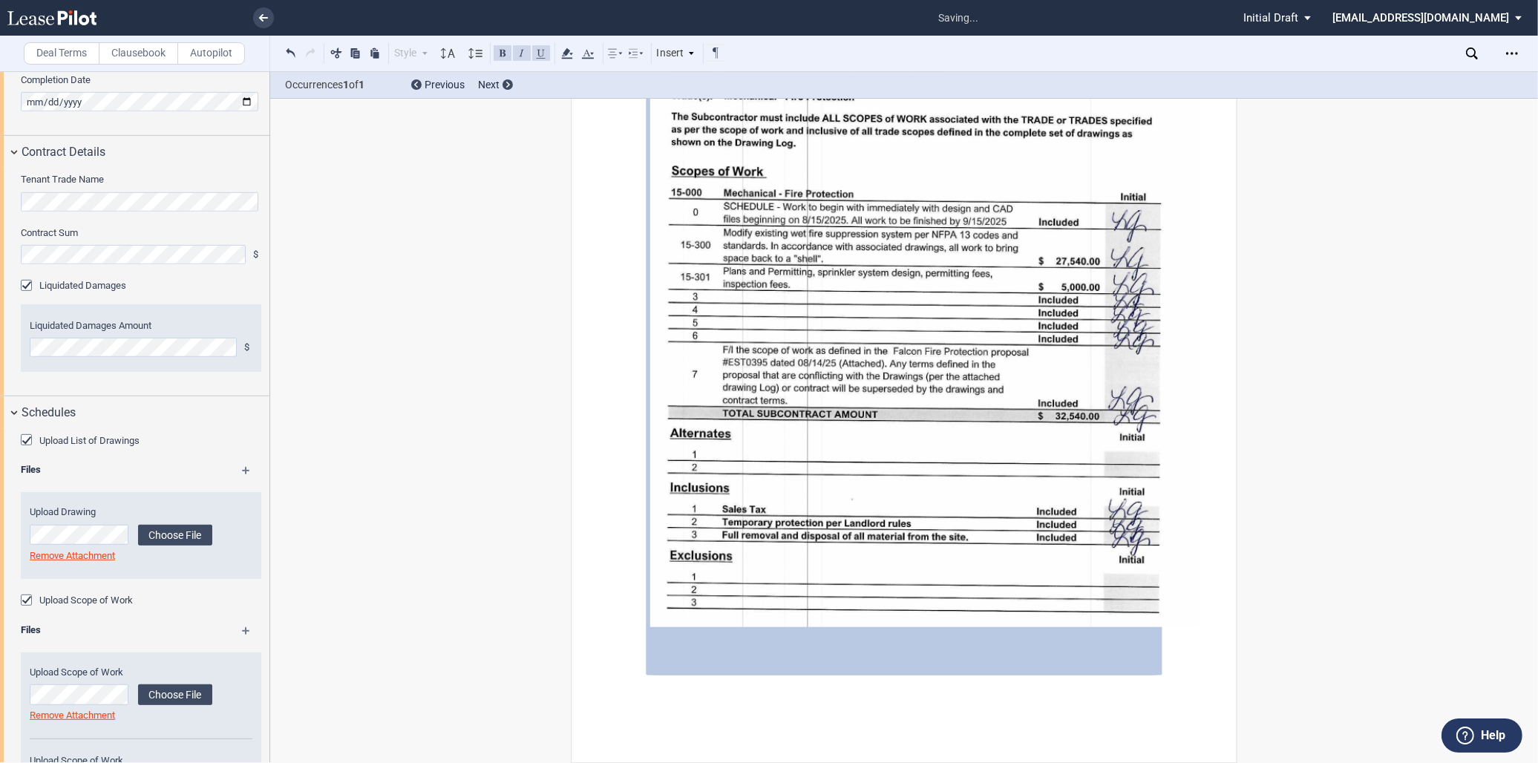
click at [242, 632] on md-icon at bounding box center [253, 636] width 22 height 18
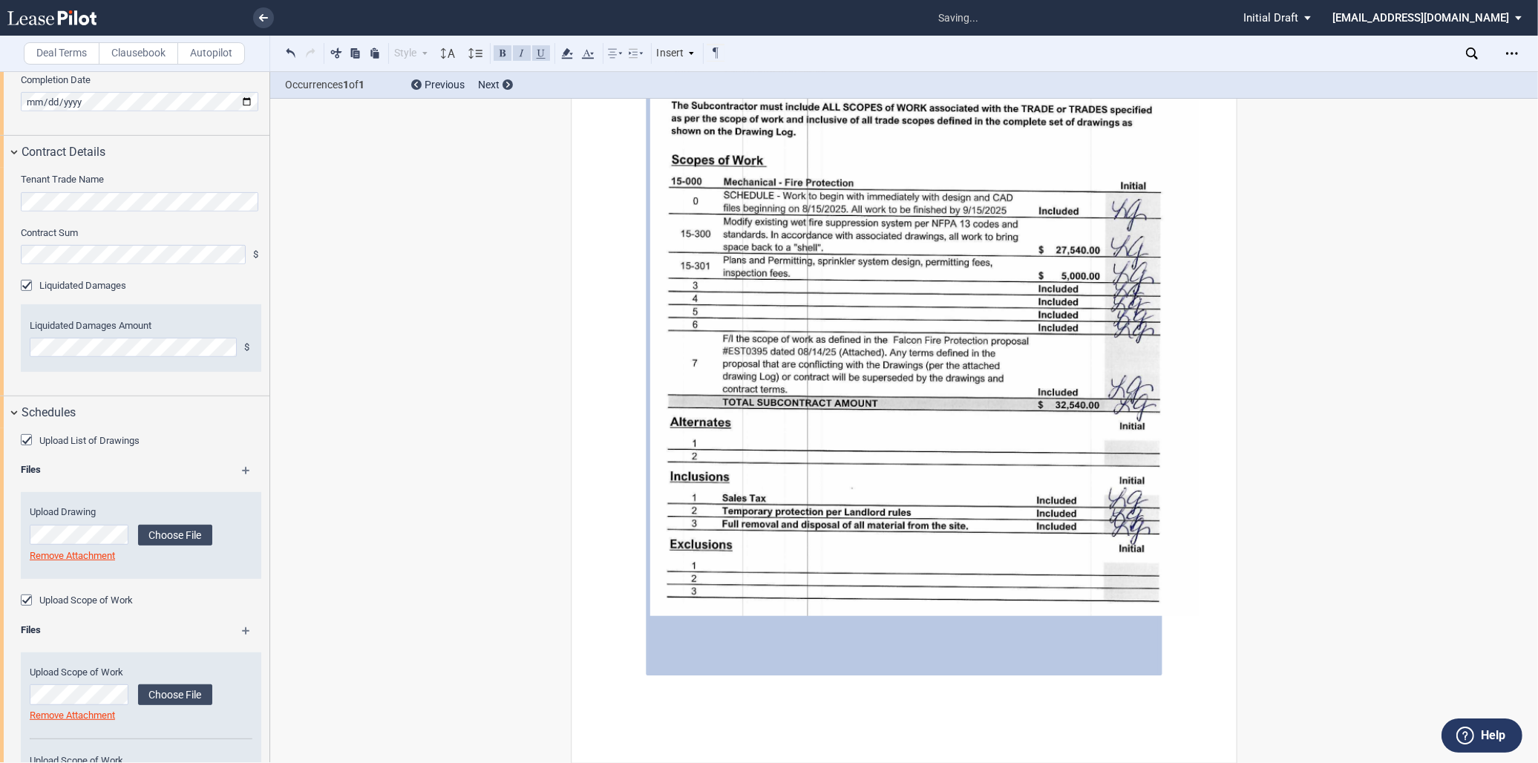
click at [242, 632] on md-icon at bounding box center [253, 636] width 22 height 18
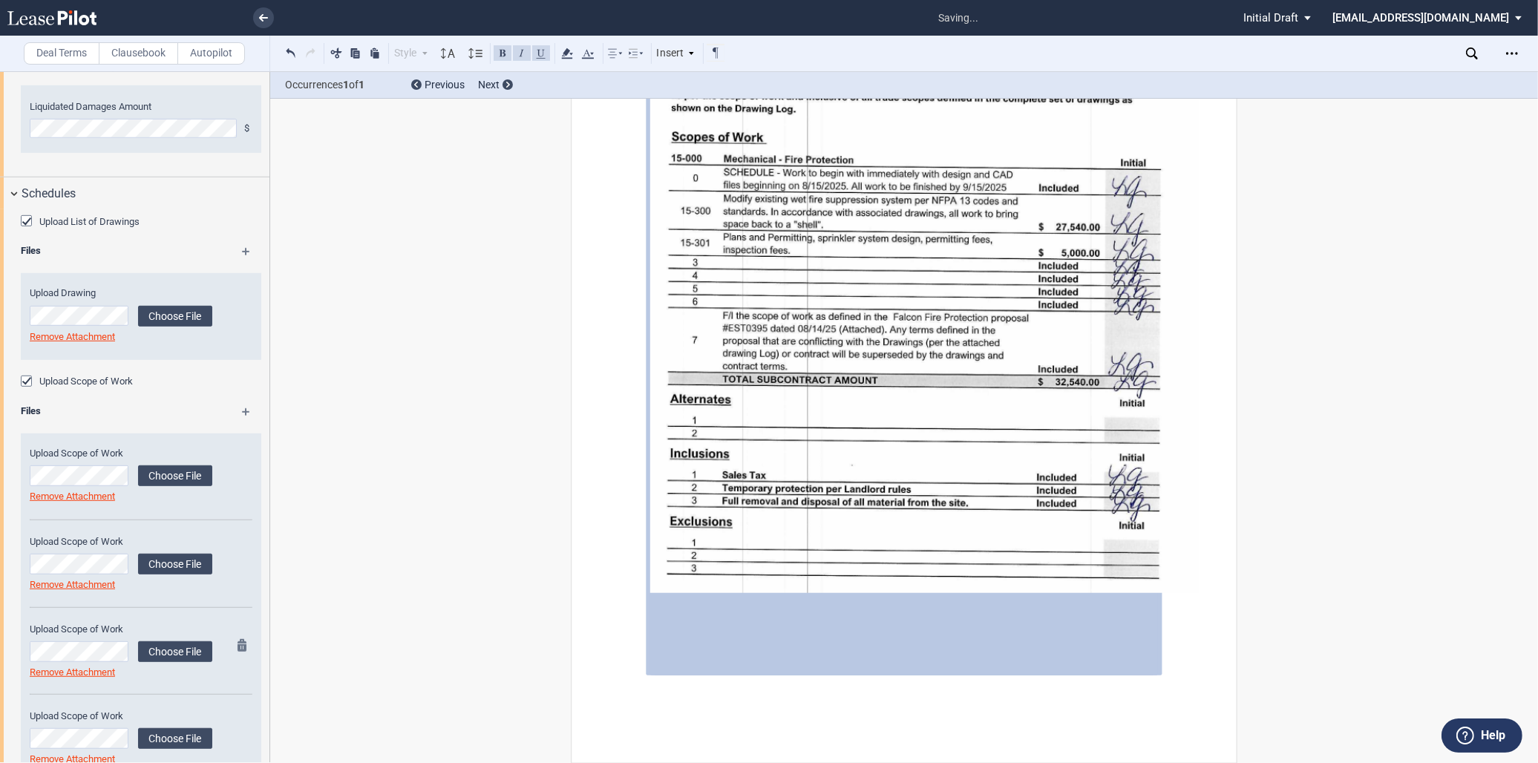
scroll to position [1196, 0]
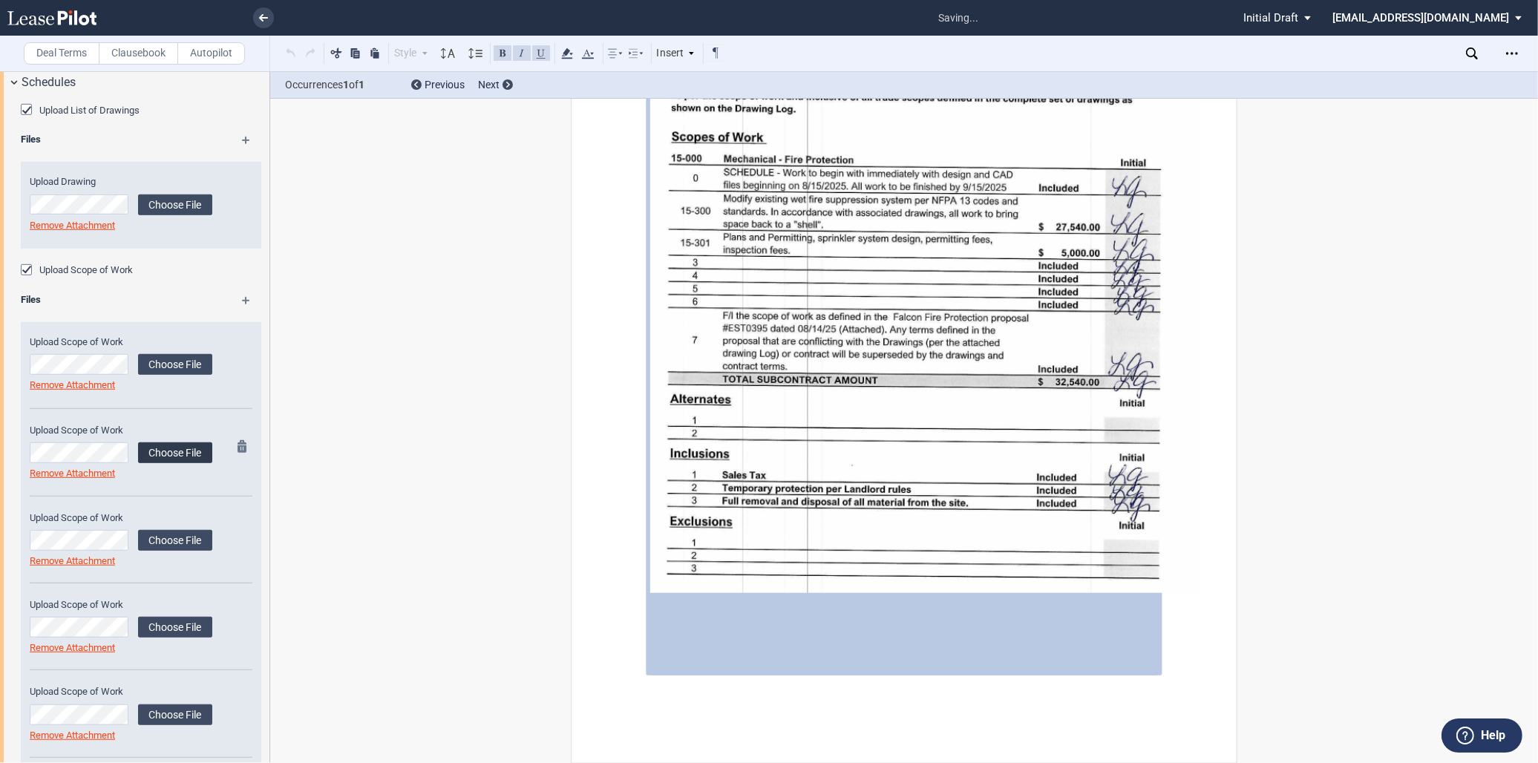
click at [163, 462] on label "Choose File" at bounding box center [175, 452] width 74 height 21
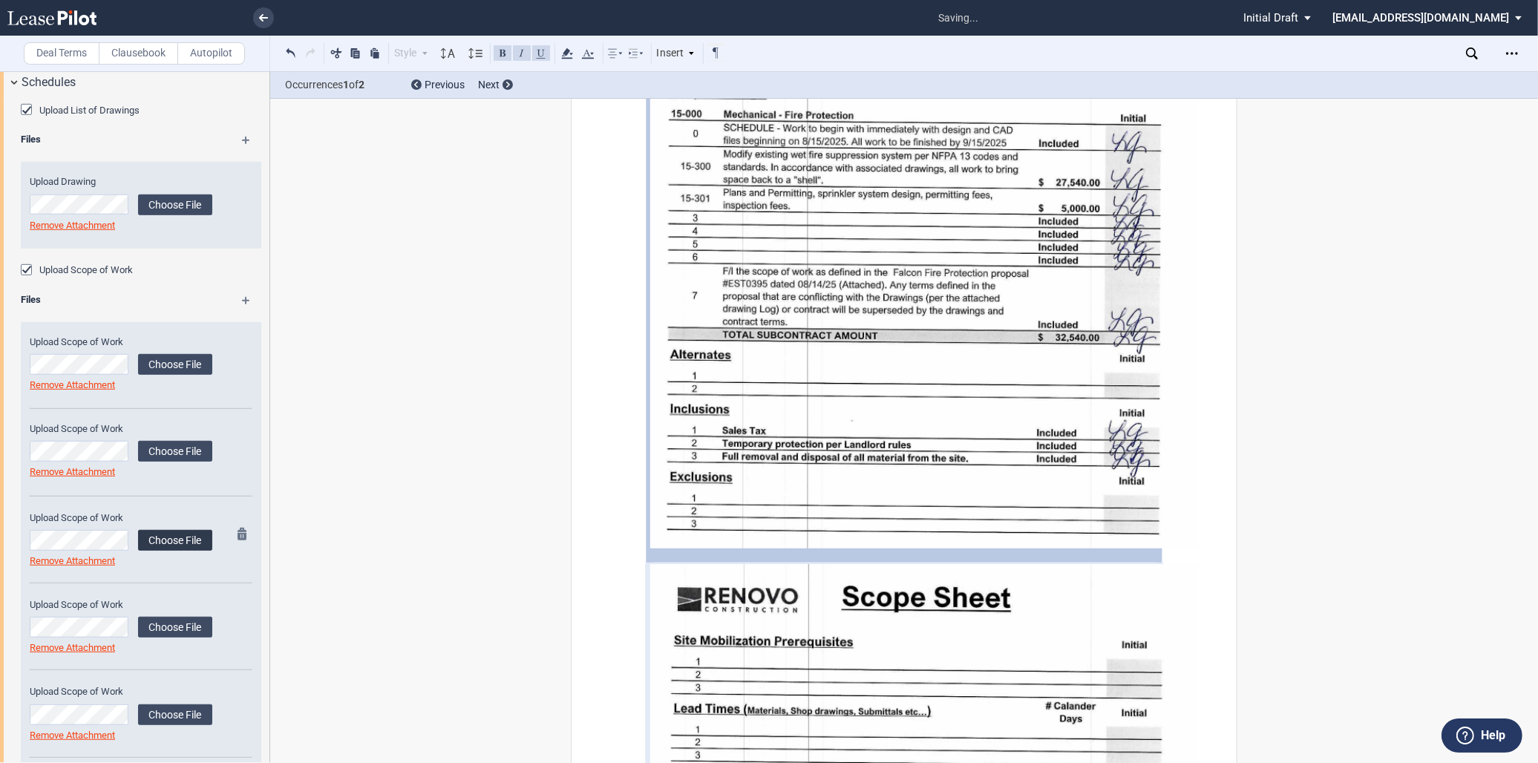
click at [177, 540] on label "Choose File" at bounding box center [175, 540] width 74 height 21
click at [176, 629] on label "Choose File" at bounding box center [175, 627] width 74 height 21
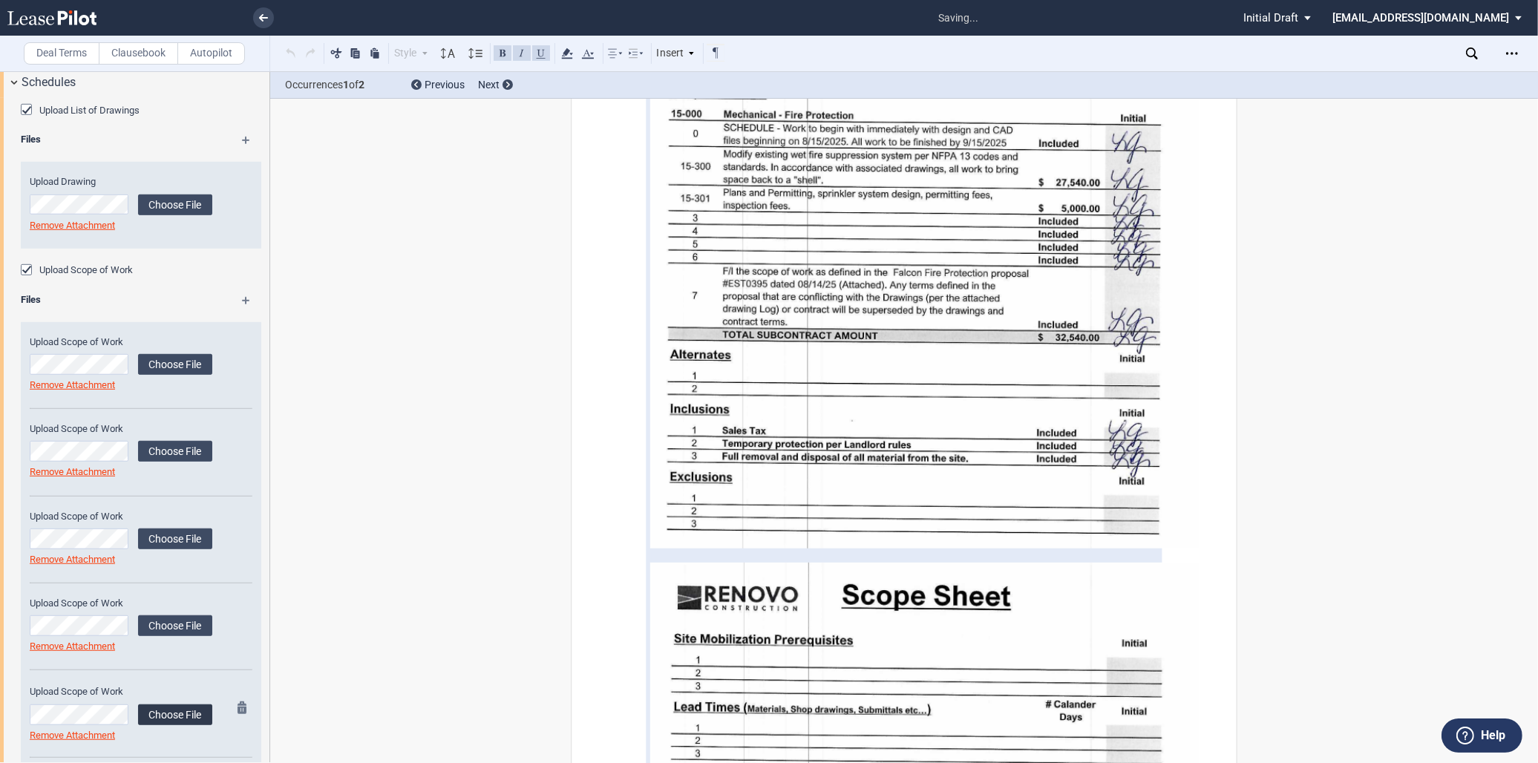
click at [157, 707] on label "Choose File" at bounding box center [175, 714] width 74 height 21
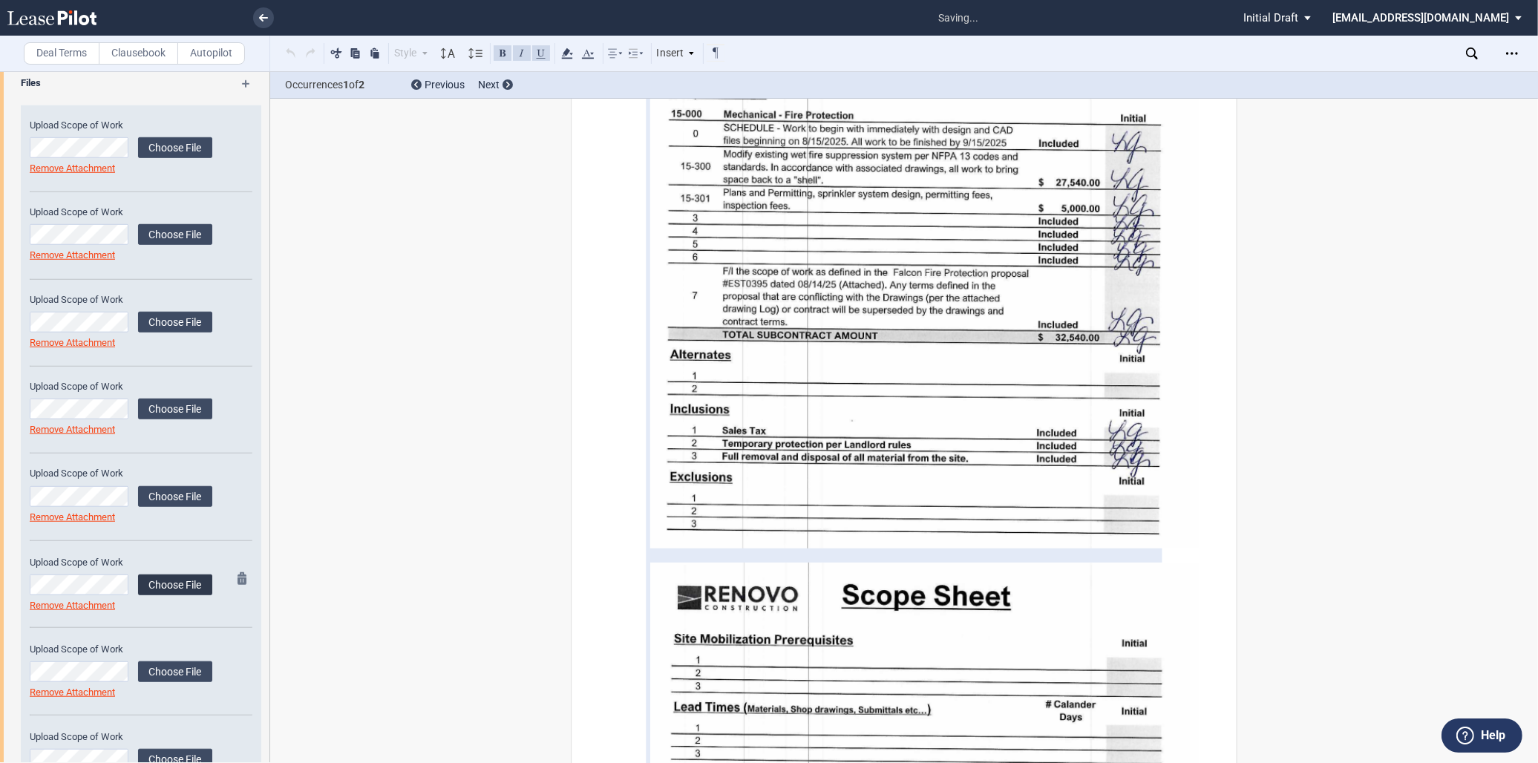
scroll to position [1443, 0]
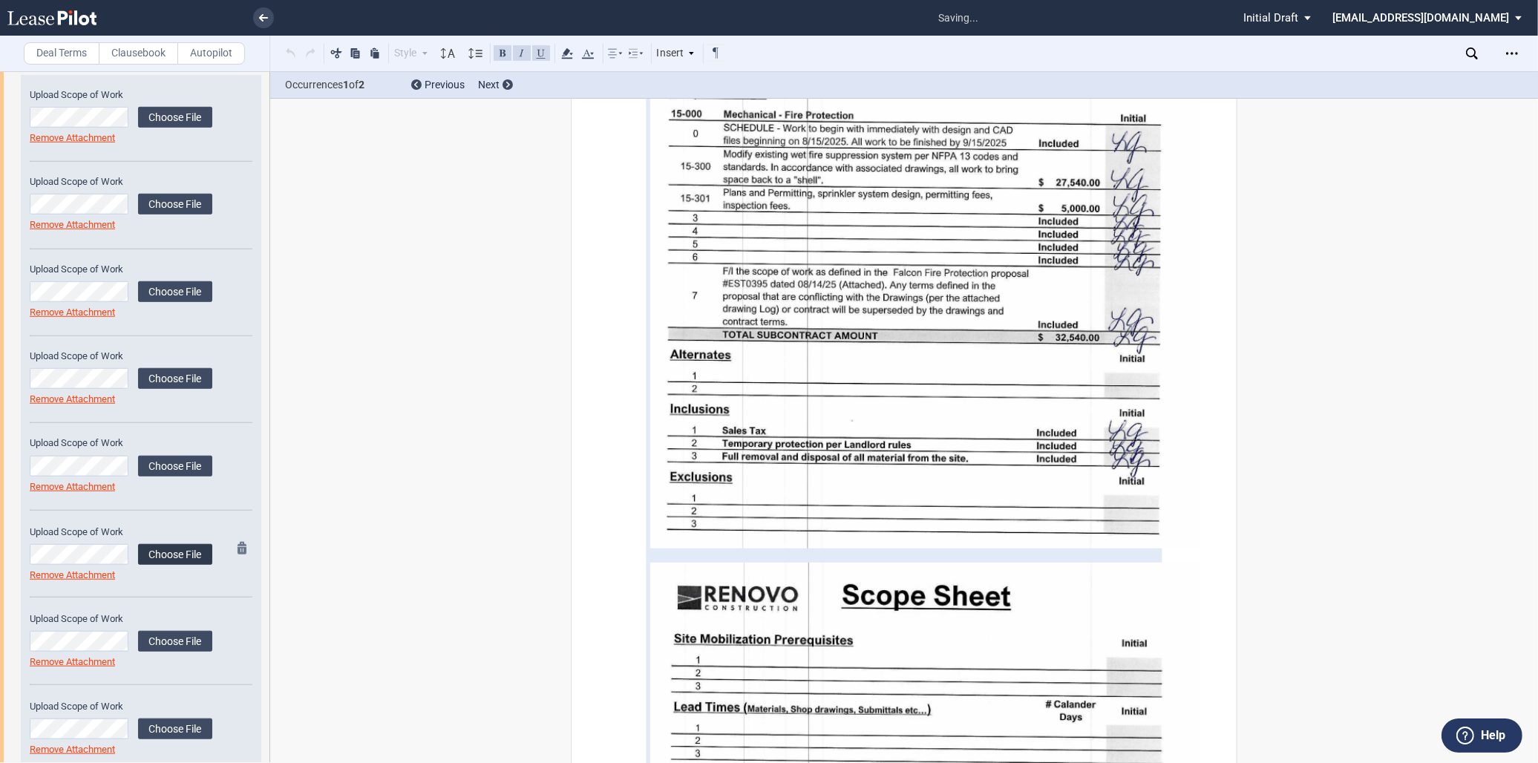
click at [166, 548] on label "Choose File" at bounding box center [175, 554] width 74 height 21
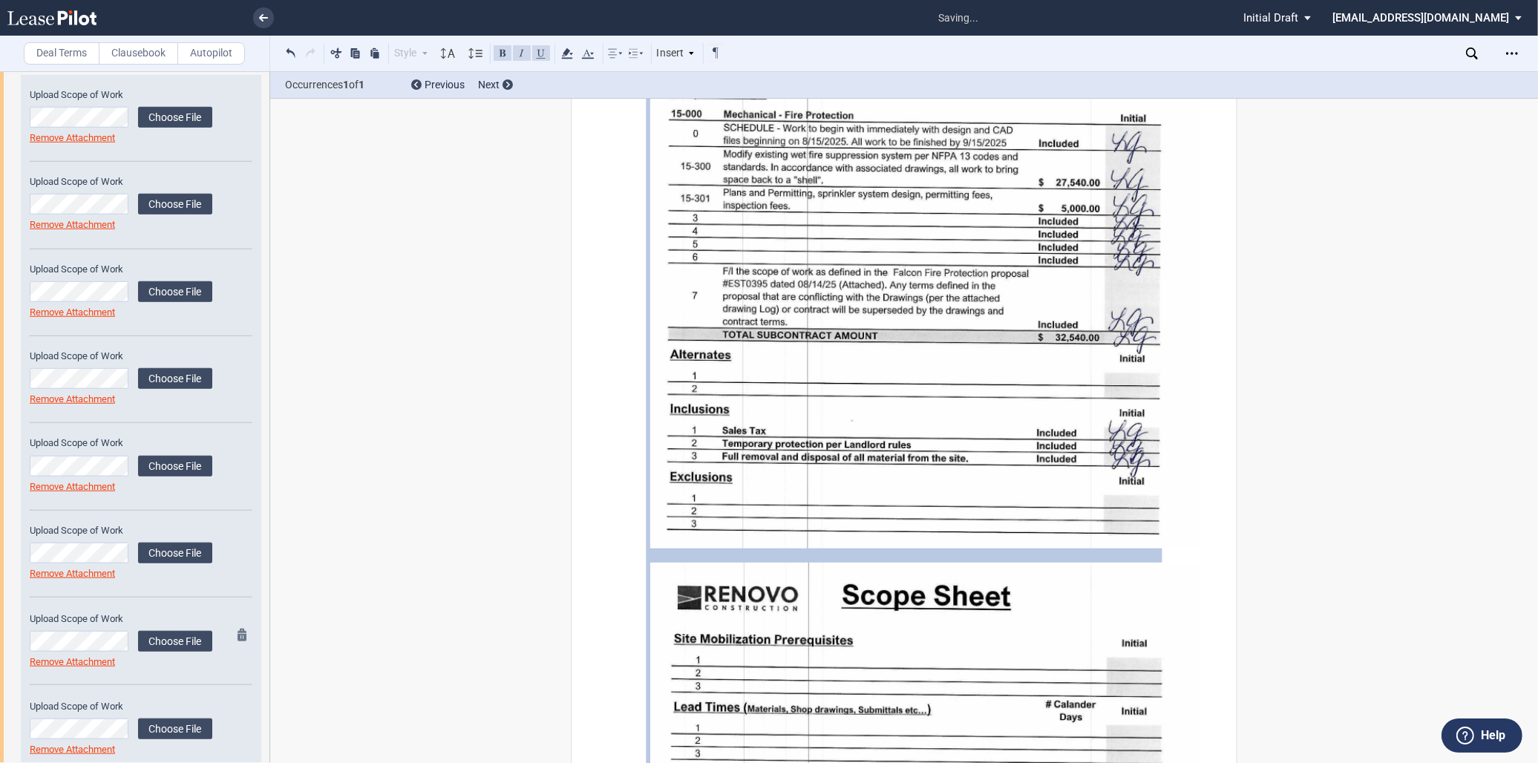
click at [166, 636] on label "Choose File" at bounding box center [175, 641] width 74 height 21
click at [171, 641] on label "Choose File" at bounding box center [175, 641] width 74 height 21
click at [172, 643] on label "Choose File" at bounding box center [175, 641] width 74 height 21
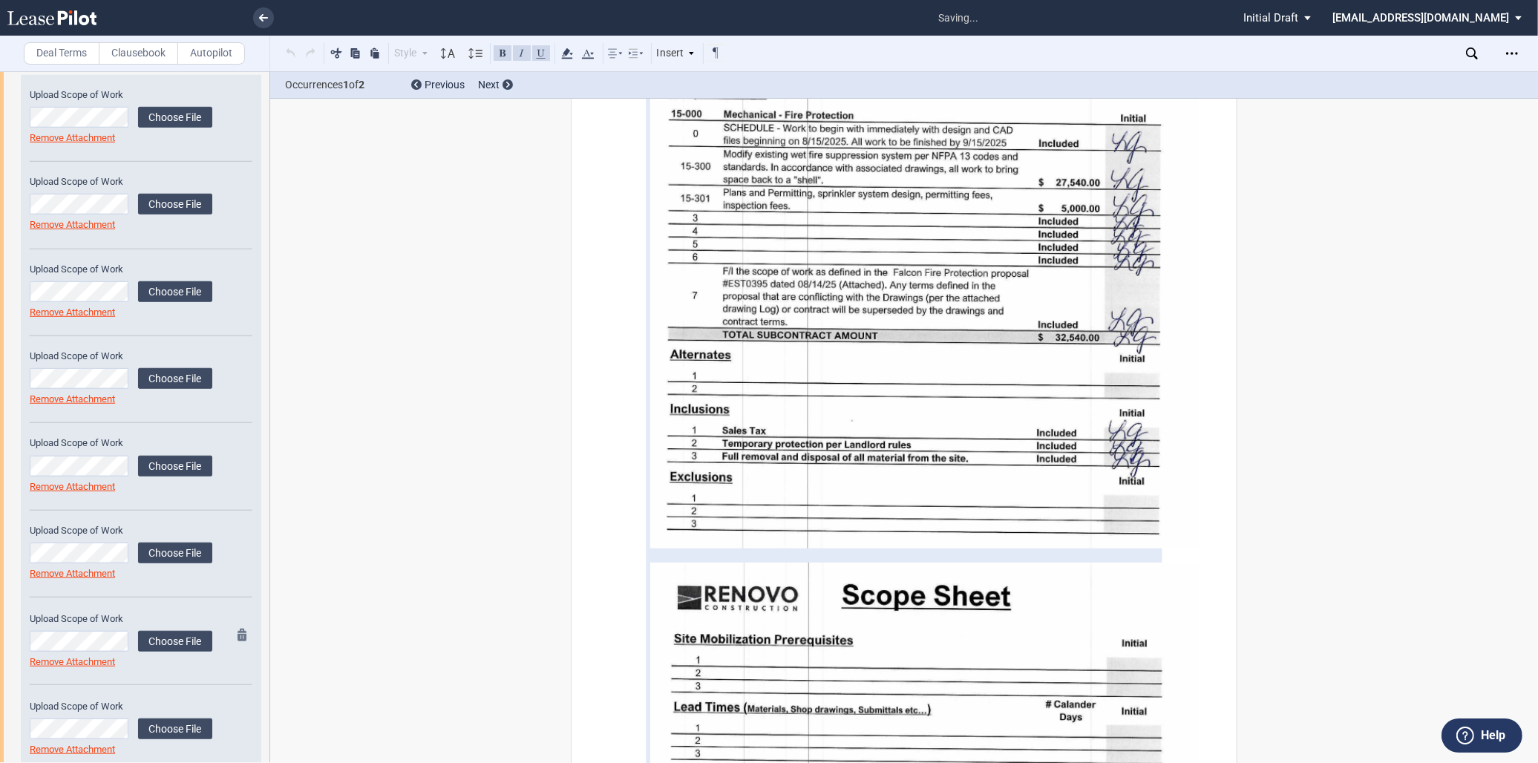
scroll to position [1478, 0]
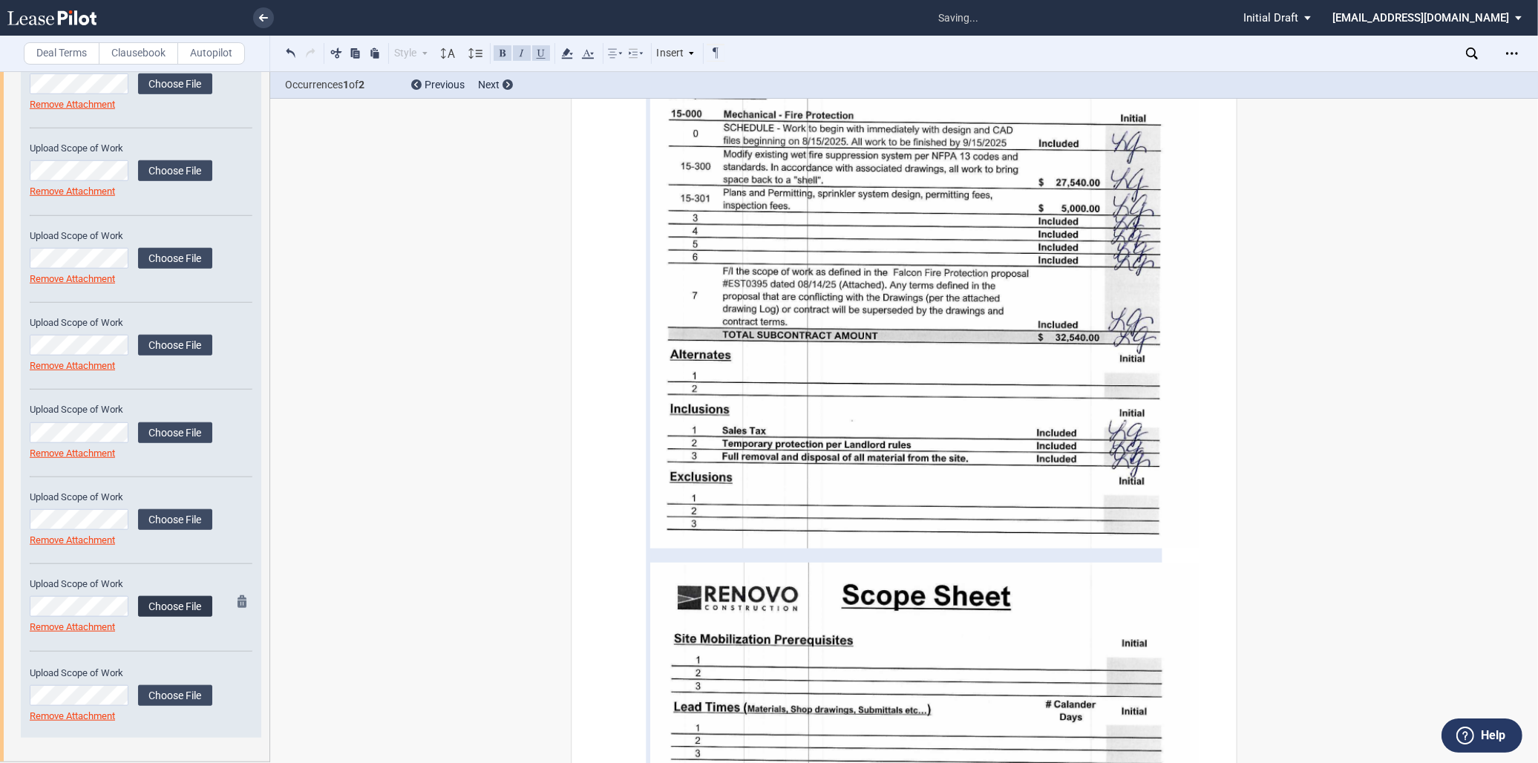
click at [160, 603] on label "Choose File" at bounding box center [175, 606] width 74 height 21
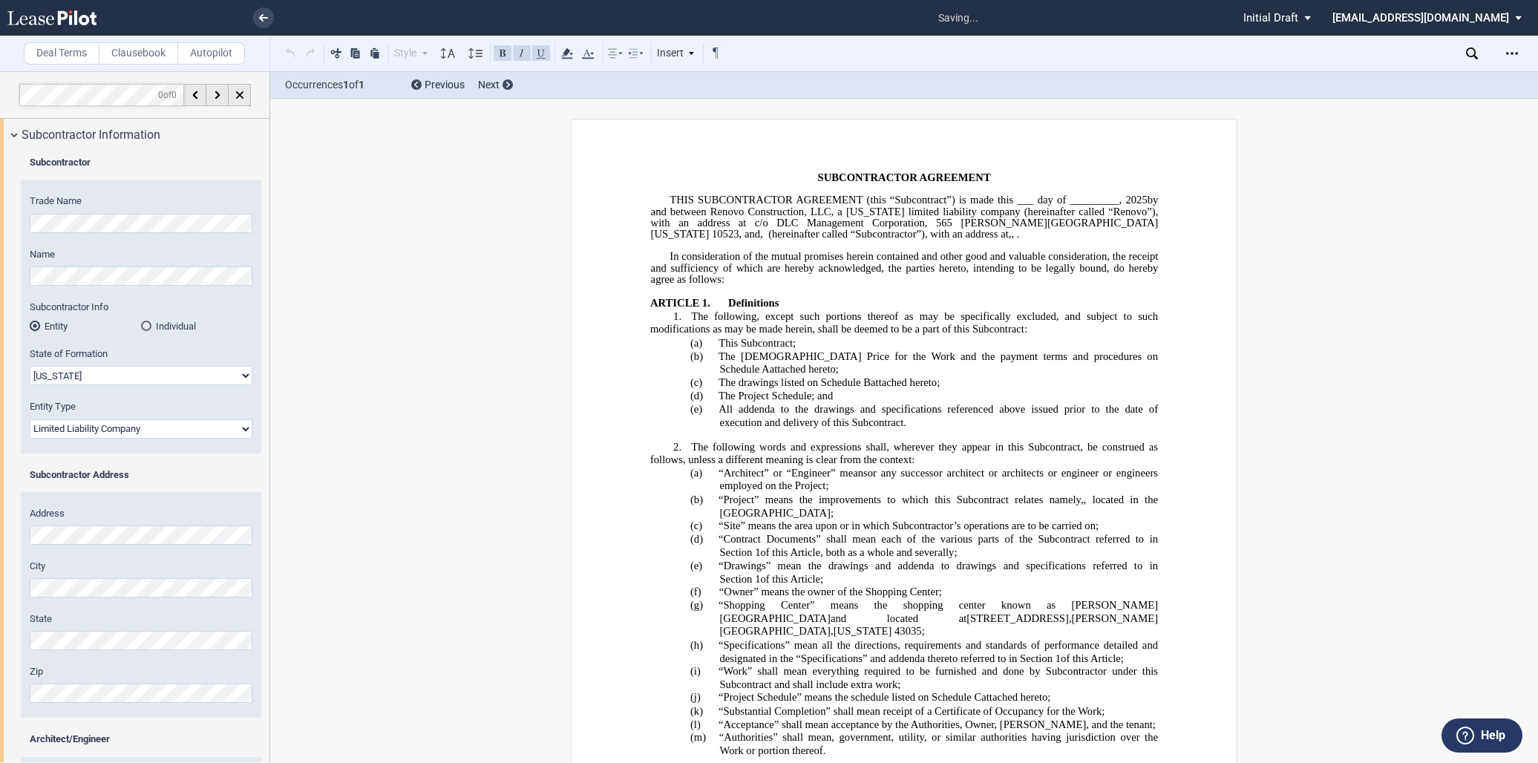
select select "Ohio"
select select "Limited Liability Company"
select select "Ohio"
select select "Limited Liability Company"
select select "[US_STATE]"
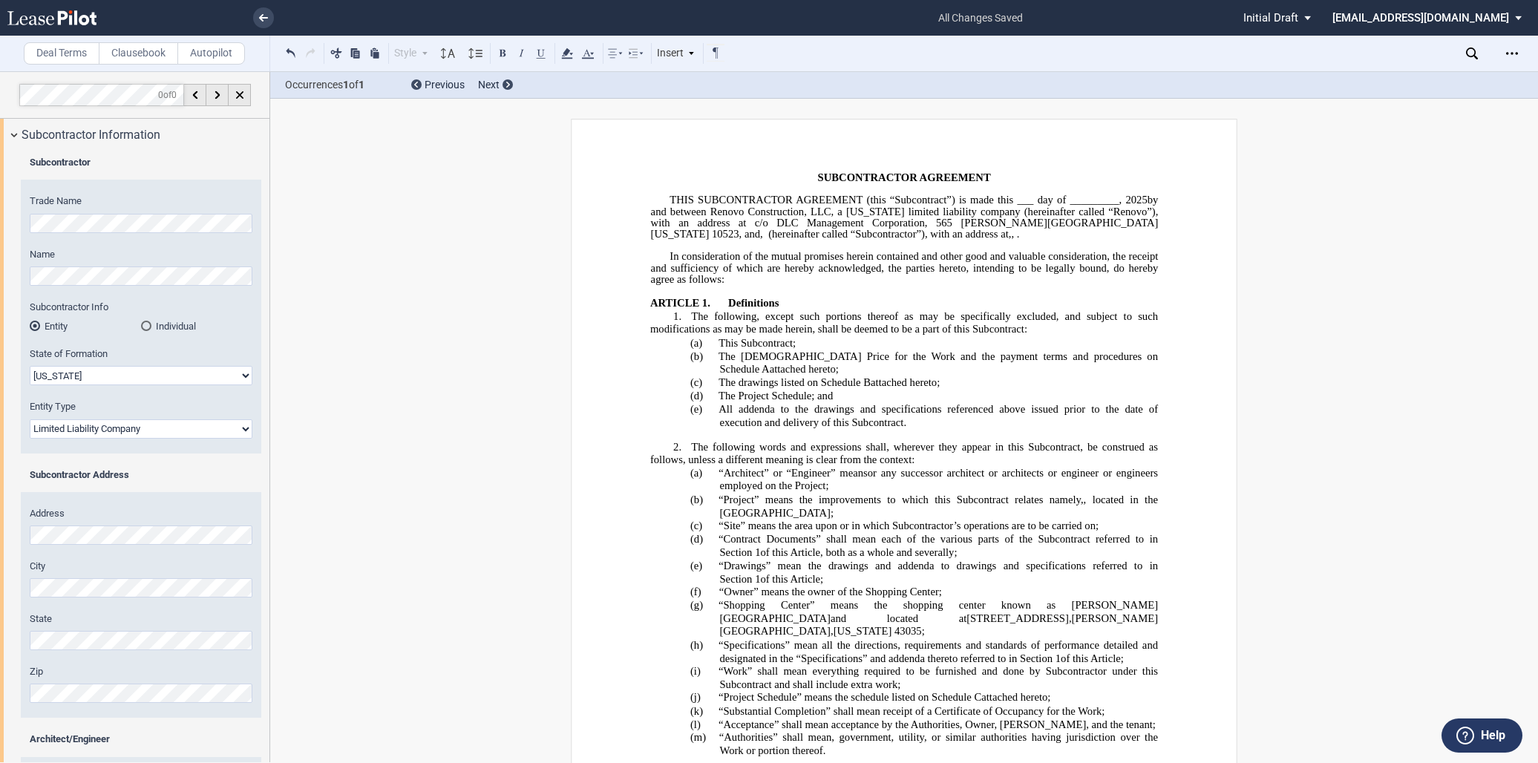
select select "Limited Liability Company"
select select "[US_STATE]"
select select "Limited Liability Company"
select select "[US_STATE]"
select select "Limited Liability Company"
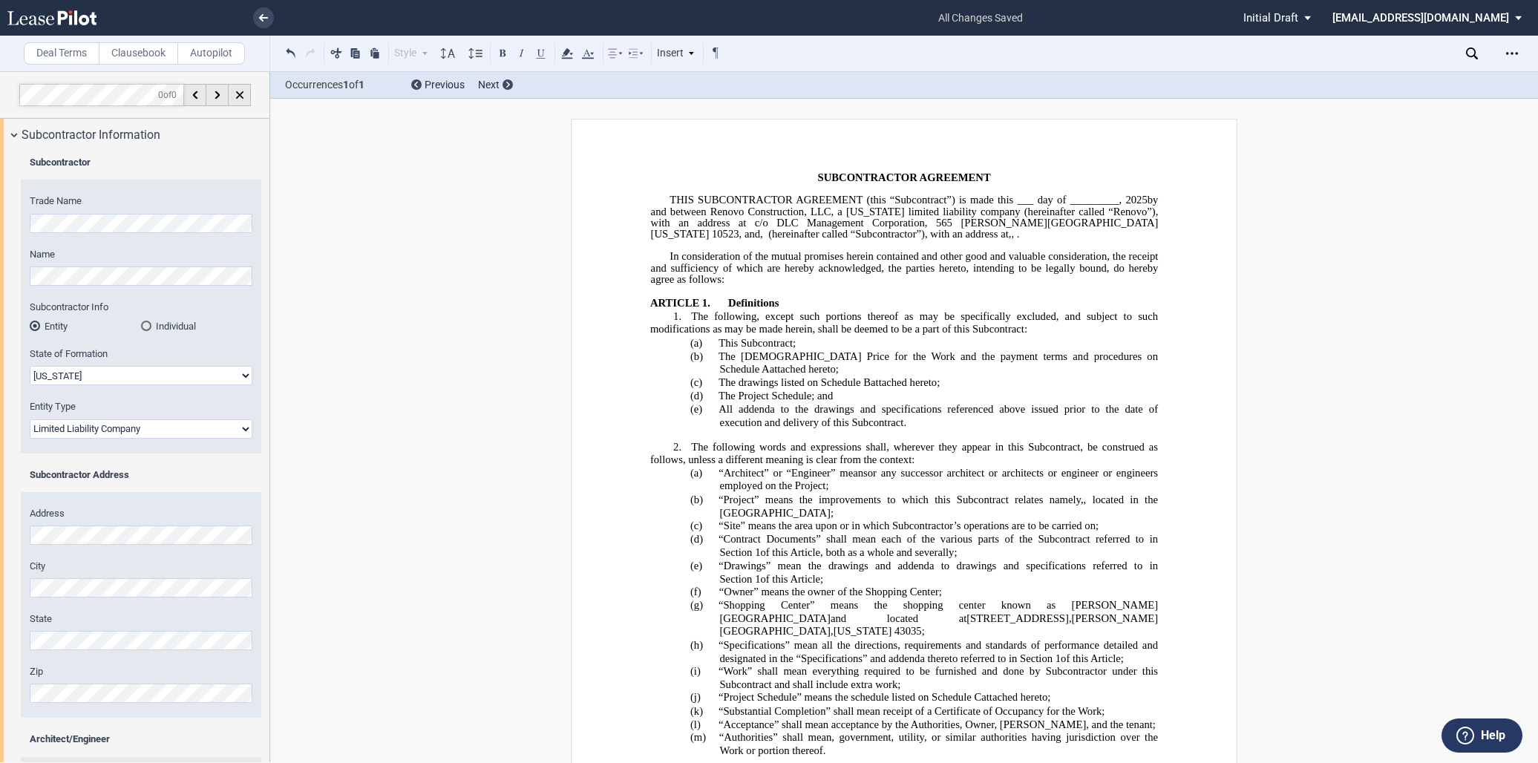
select select "[US_STATE]"
select select "Limited Liability Company"
select select "[US_STATE]"
select select "Limited Liability Company"
select select "[US_STATE]"
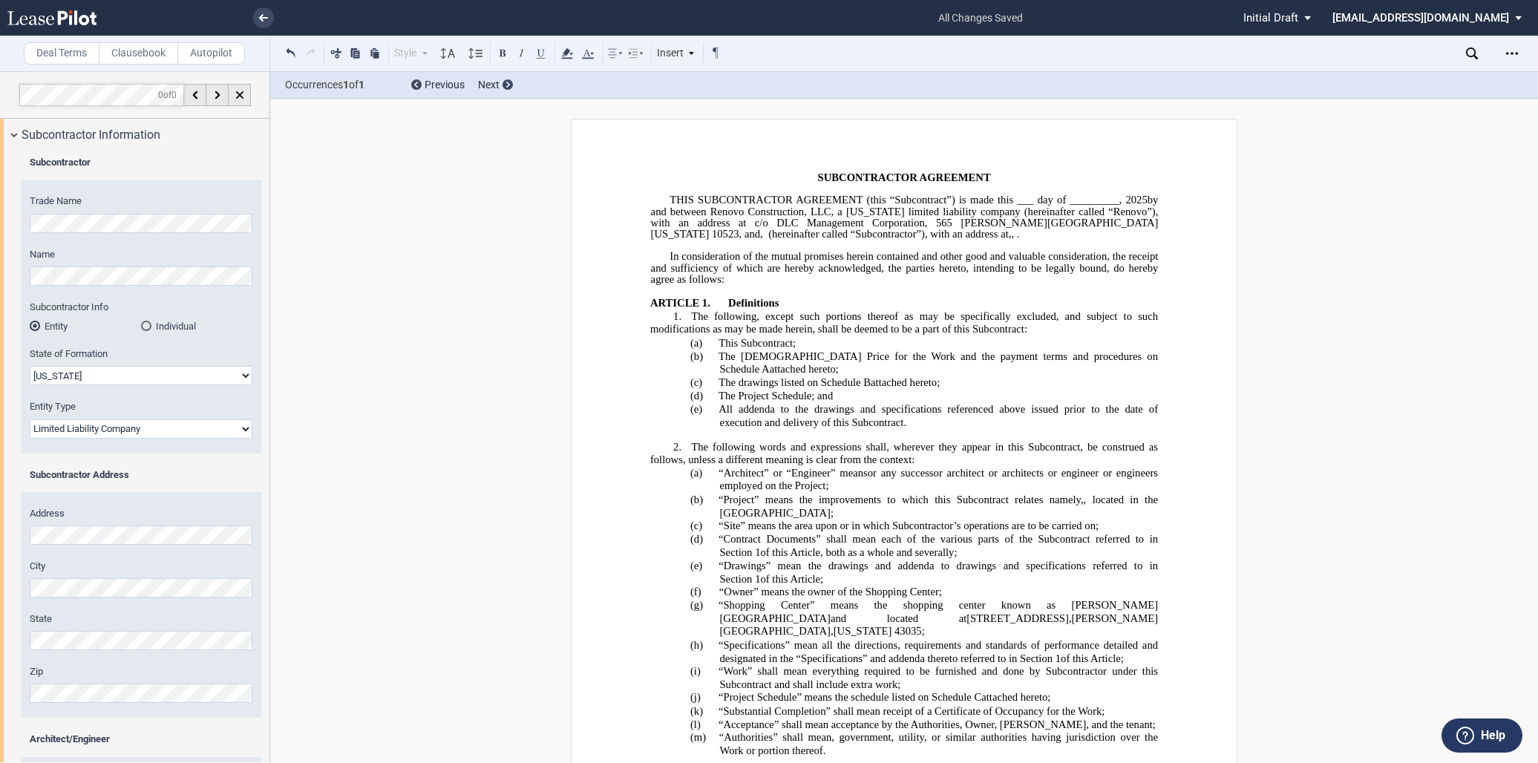
select select "Limited Liability Company"
select select "[US_STATE]"
select select "Limited Liability Company"
select select "[US_STATE]"
select select "Limited Liability Company"
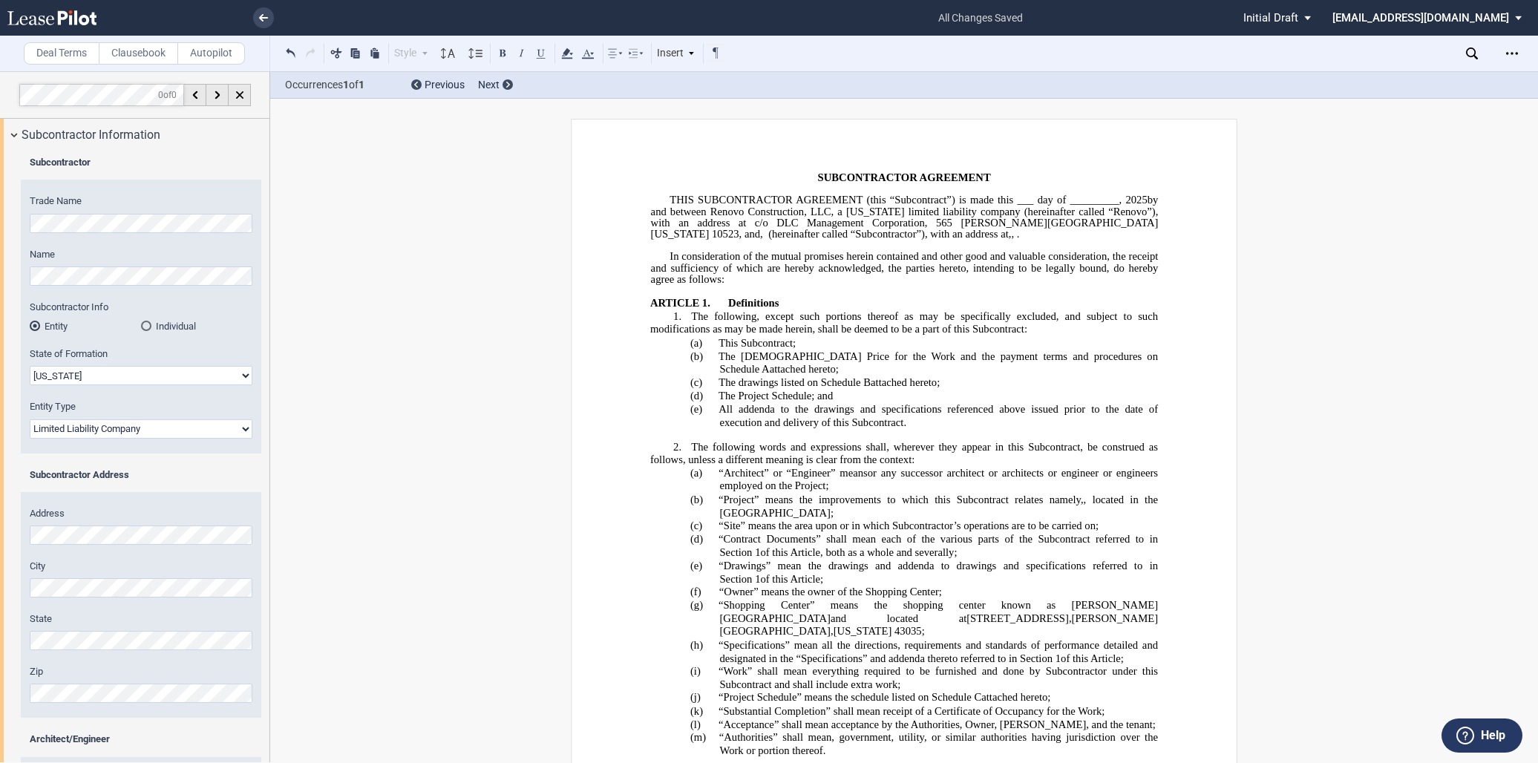
select select "[US_STATE]"
select select "Limited Liability Company"
